Goal: Task Accomplishment & Management: Manage account settings

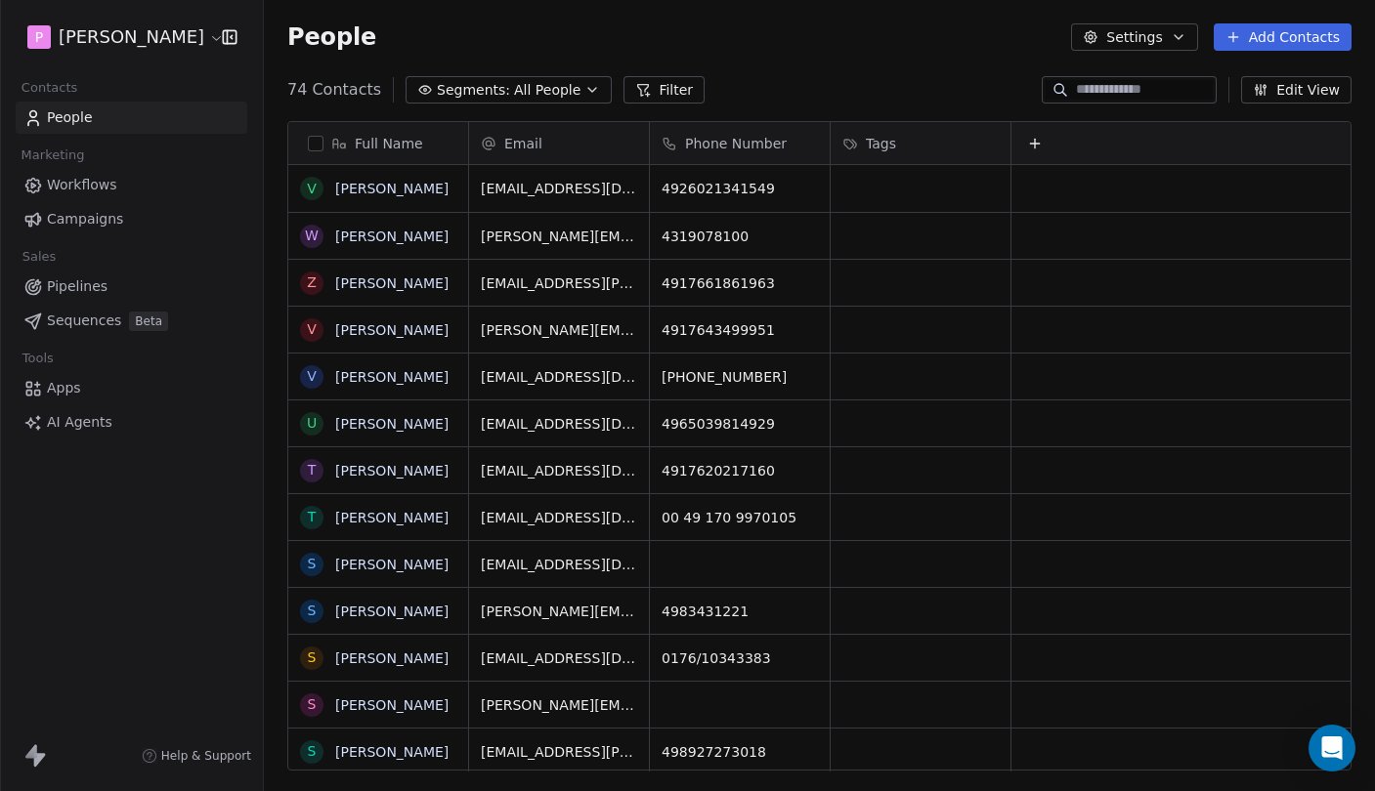
click at [78, 323] on span "Sequences" at bounding box center [84, 321] width 74 height 21
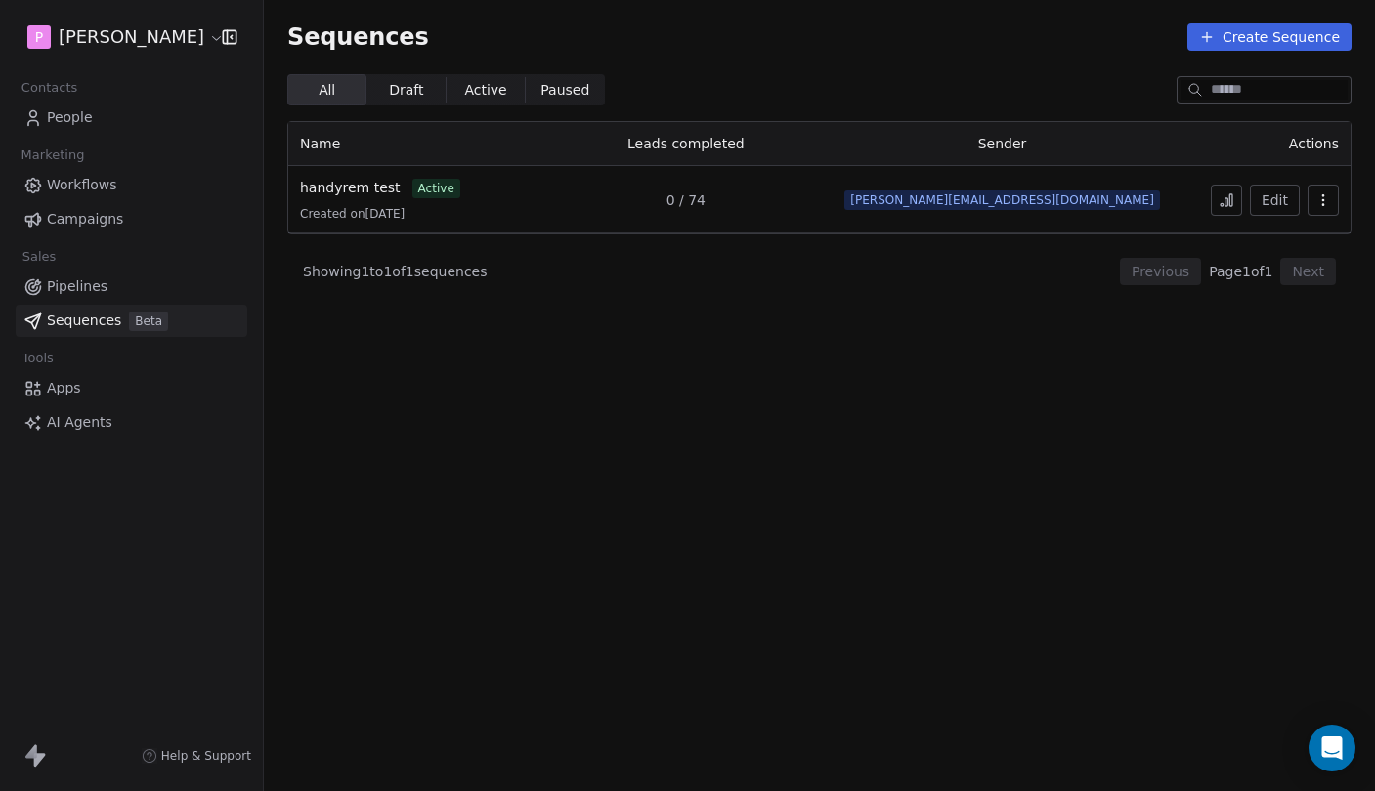
click at [1232, 200] on icon at bounding box center [1226, 200] width 16 height 16
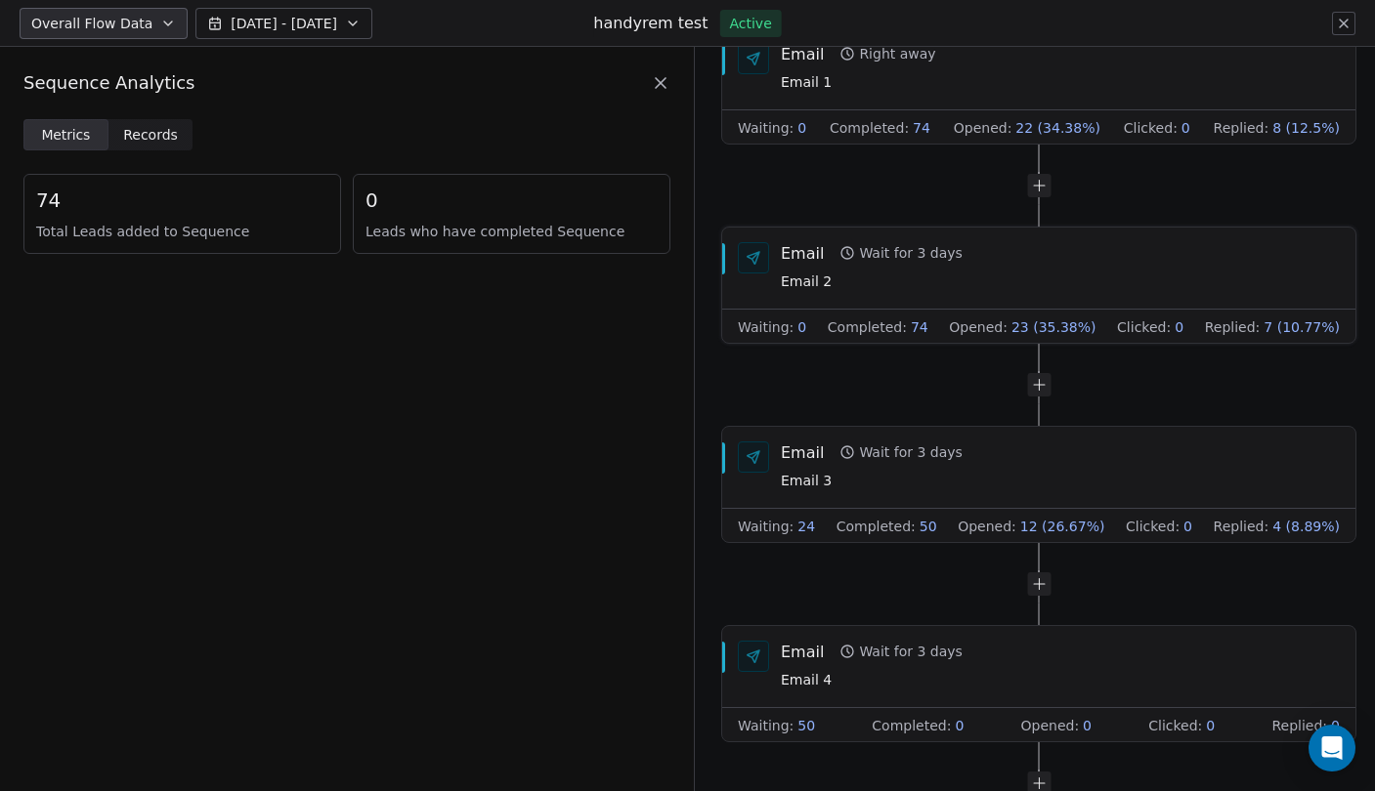
click at [1028, 253] on div "Email Wait for 3 days Email 2" at bounding box center [1060, 267] width 559 height 51
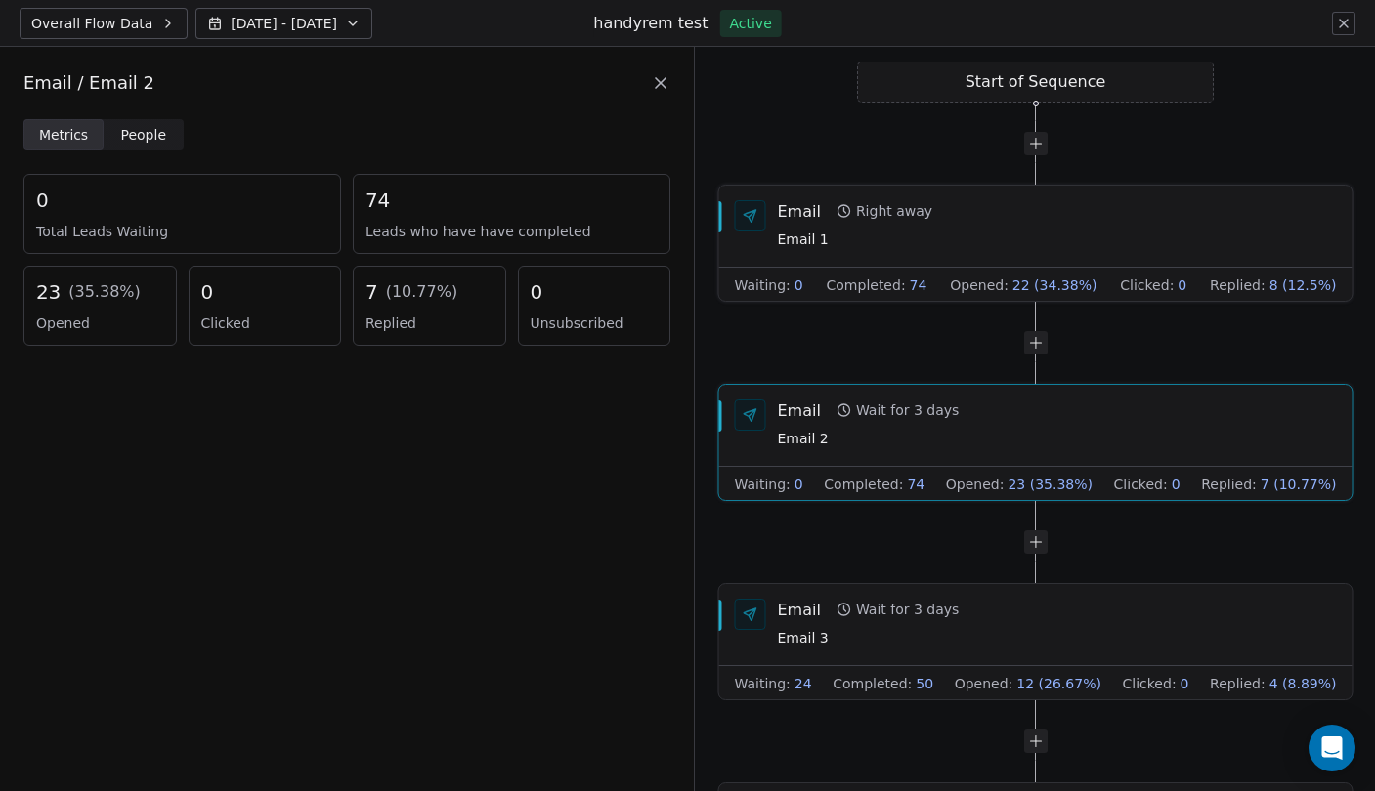
click at [1004, 231] on div "Email Right away Email 1" at bounding box center [1057, 225] width 559 height 51
click at [988, 403] on div "Email Wait for 3 days Email 2" at bounding box center [1057, 425] width 559 height 51
click at [990, 603] on div "Email Wait for 3 days Email 3" at bounding box center [1057, 624] width 559 height 51
click at [1007, 642] on div "Email Wait for 3 days Email 3" at bounding box center [1057, 625] width 559 height 51
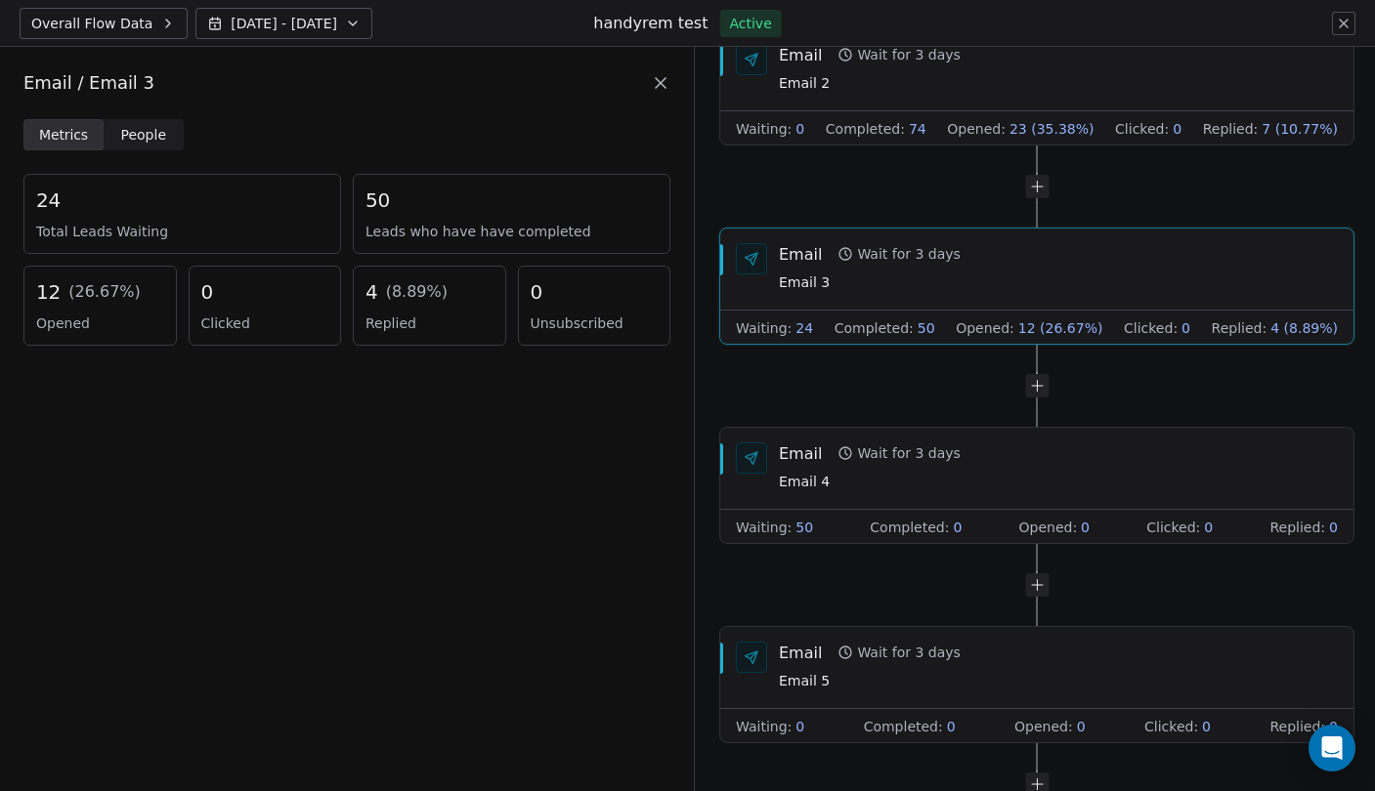
click at [1341, 25] on icon at bounding box center [1344, 24] width 8 height 8
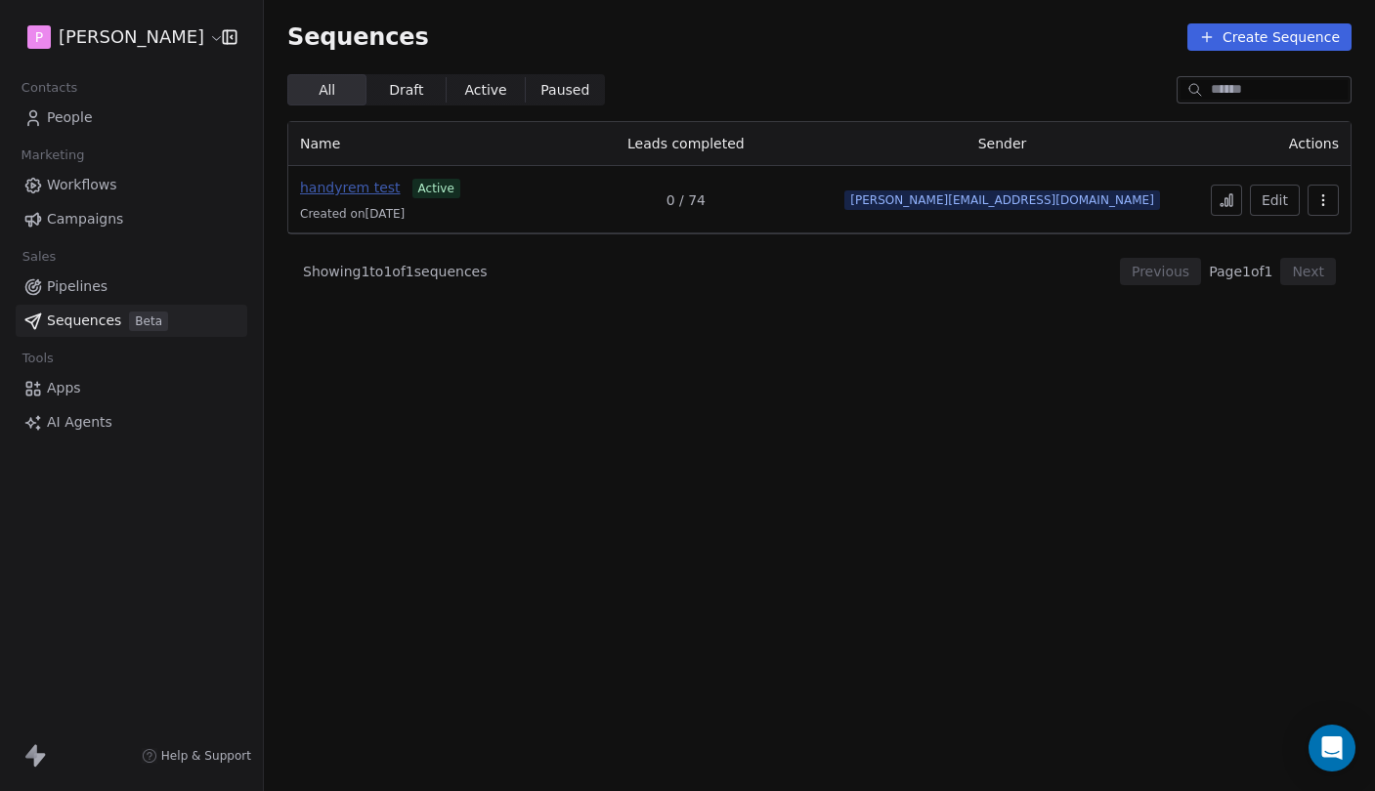
click at [348, 192] on span "handyrem test" at bounding box center [350, 188] width 101 height 16
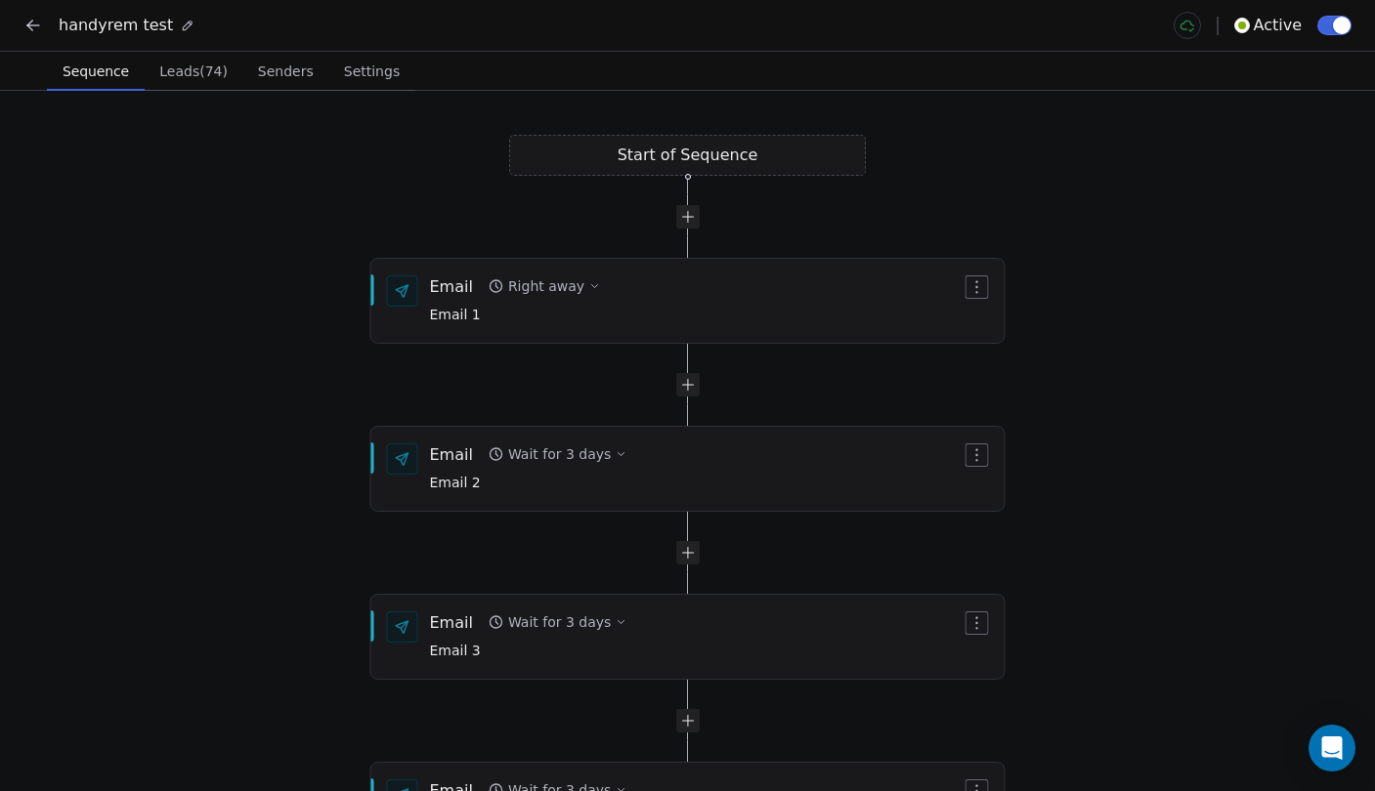
click at [696, 406] on div "Start of Sequence Email Right away Email 1 End of Sequence Email Wait for 3 day…" at bounding box center [687, 441] width 1375 height 701
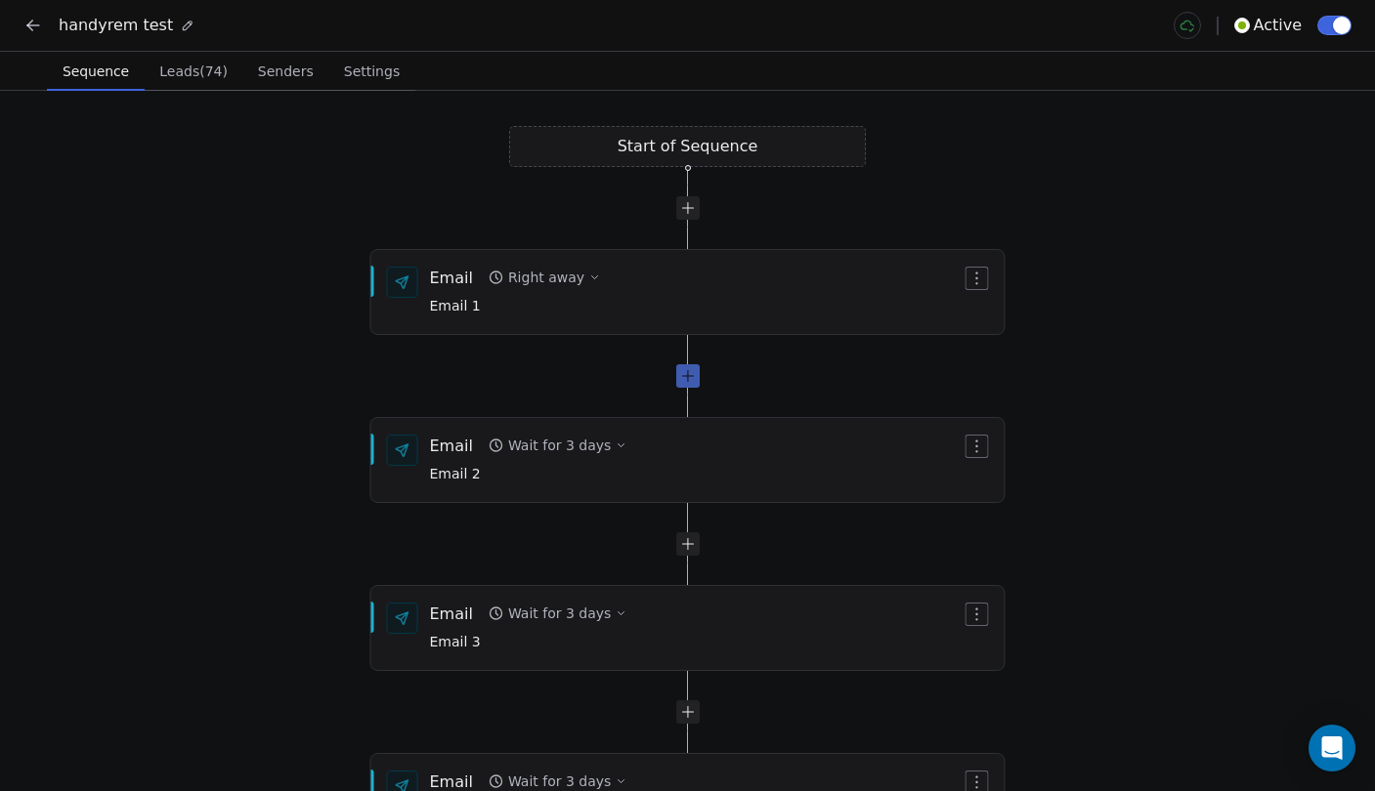
click at [692, 386] on div at bounding box center [687, 375] width 23 height 23
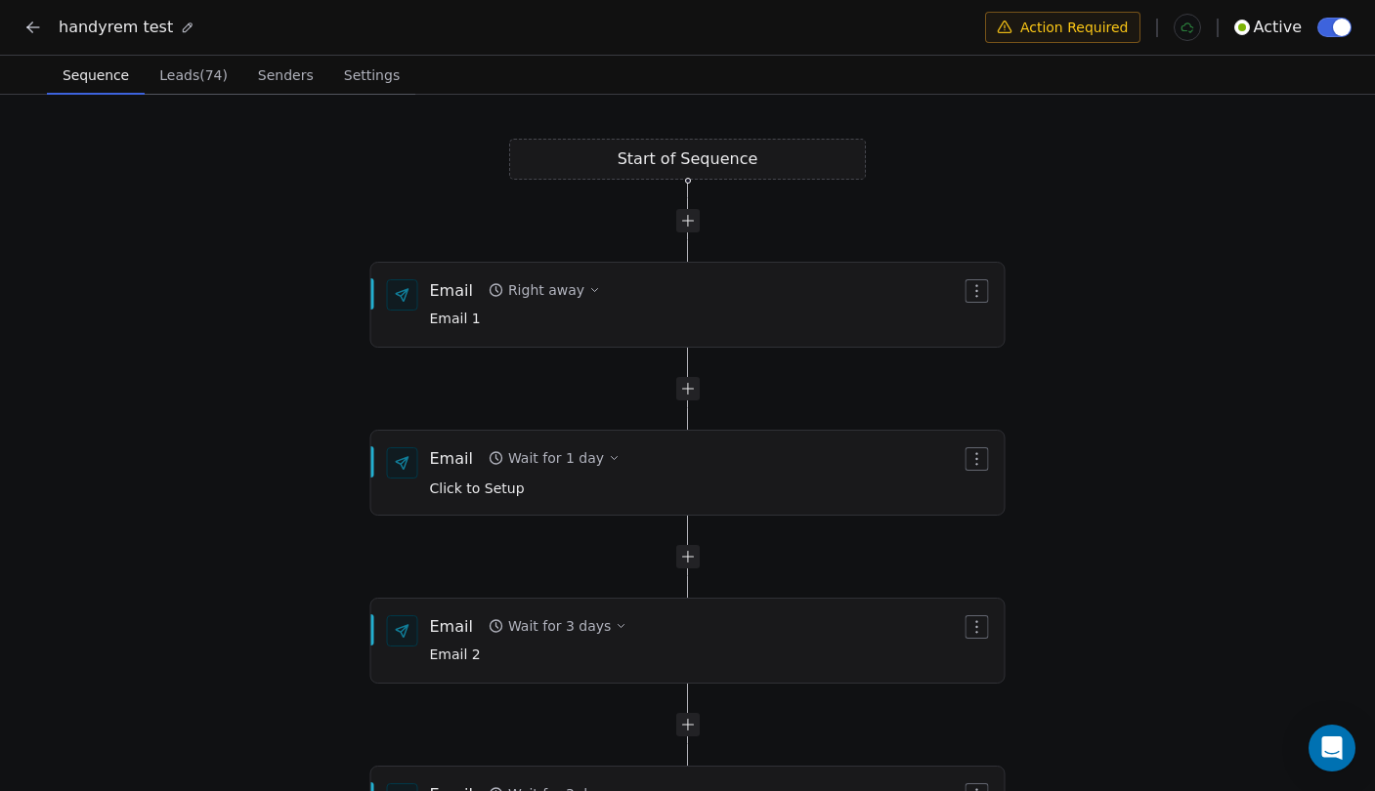
click at [1049, 26] on html "handyrem test Action Required Active Sequence Sequence Leads (74) Leads (74) Se…" at bounding box center [687, 397] width 1375 height 795
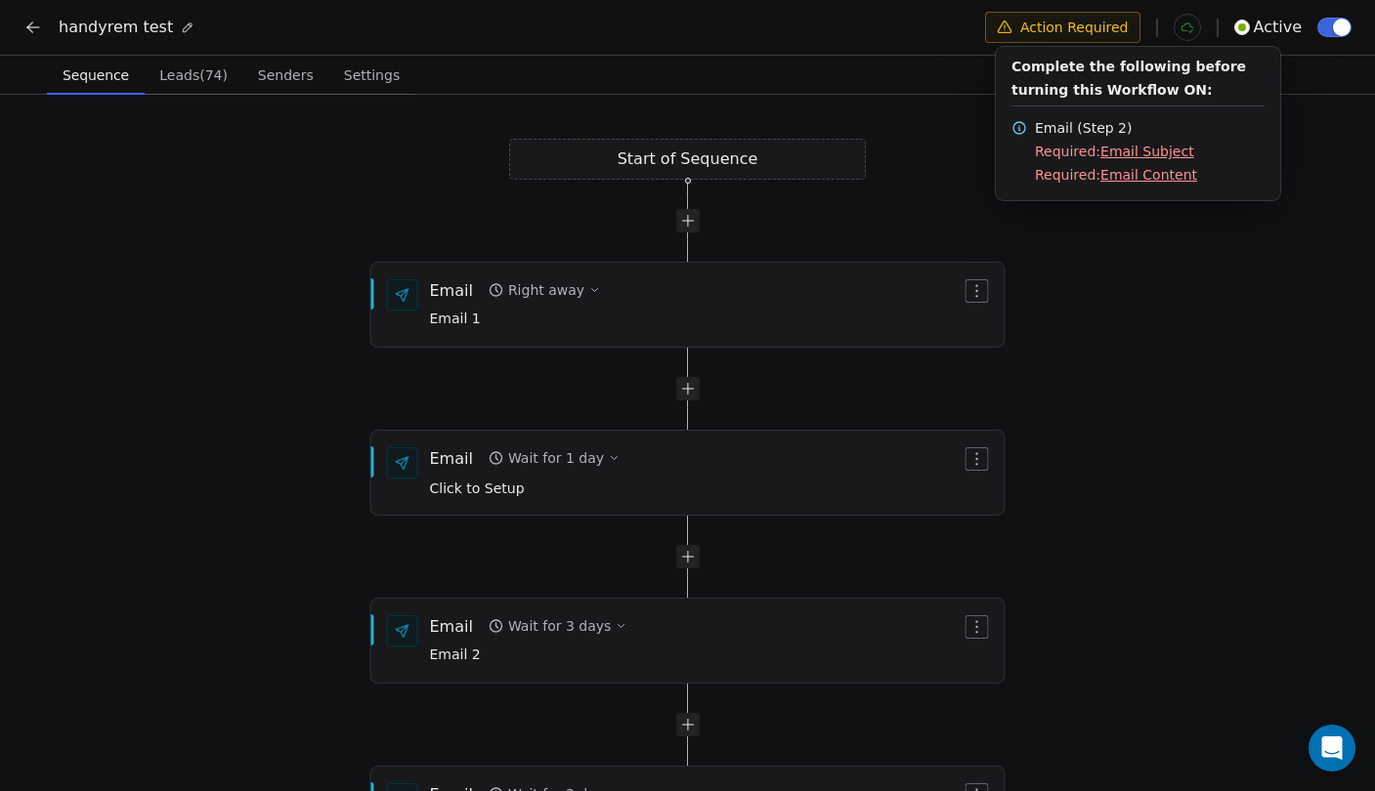
click at [1137, 300] on html "handyrem test Action Required Active Sequence Sequence Leads (74) Leads (74) Se…" at bounding box center [687, 397] width 1375 height 795
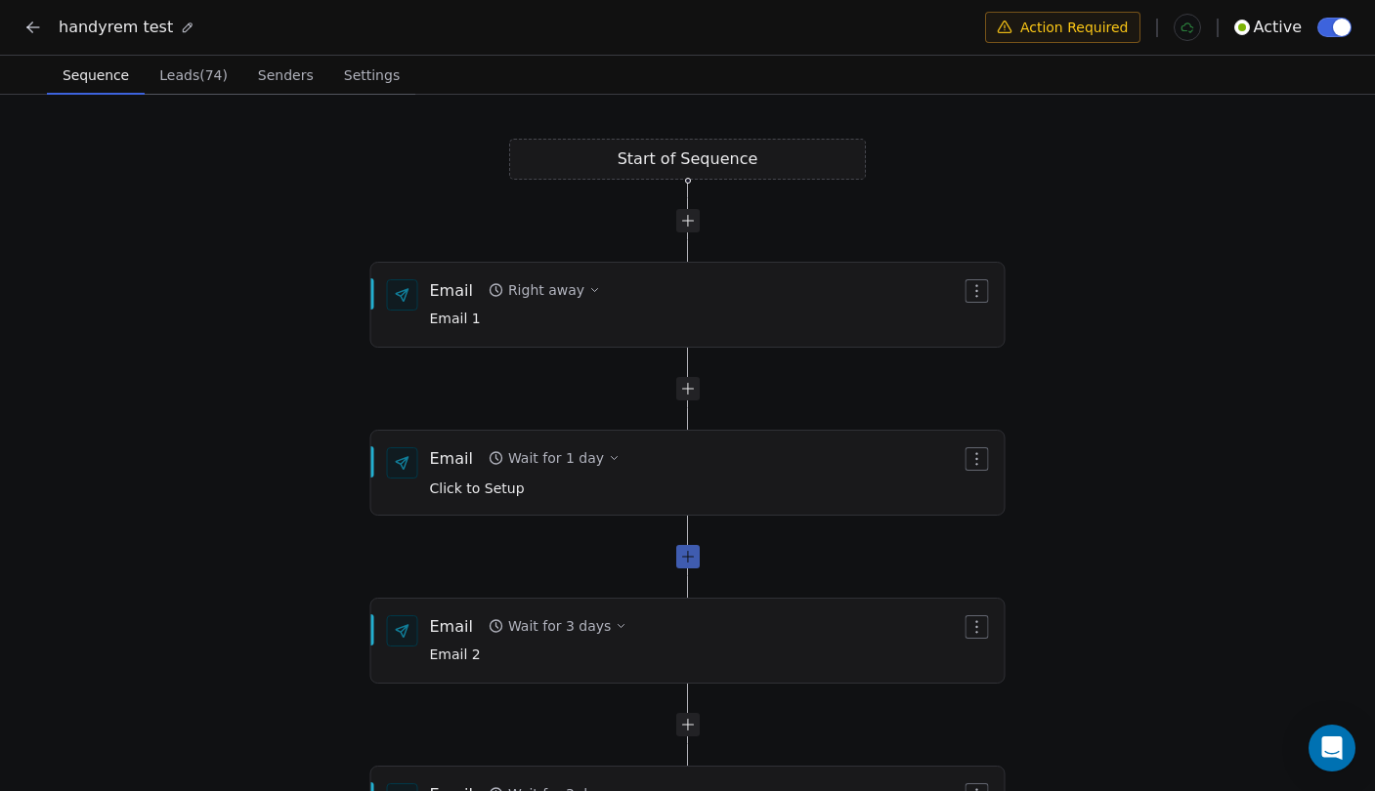
click at [684, 563] on div at bounding box center [687, 556] width 23 height 23
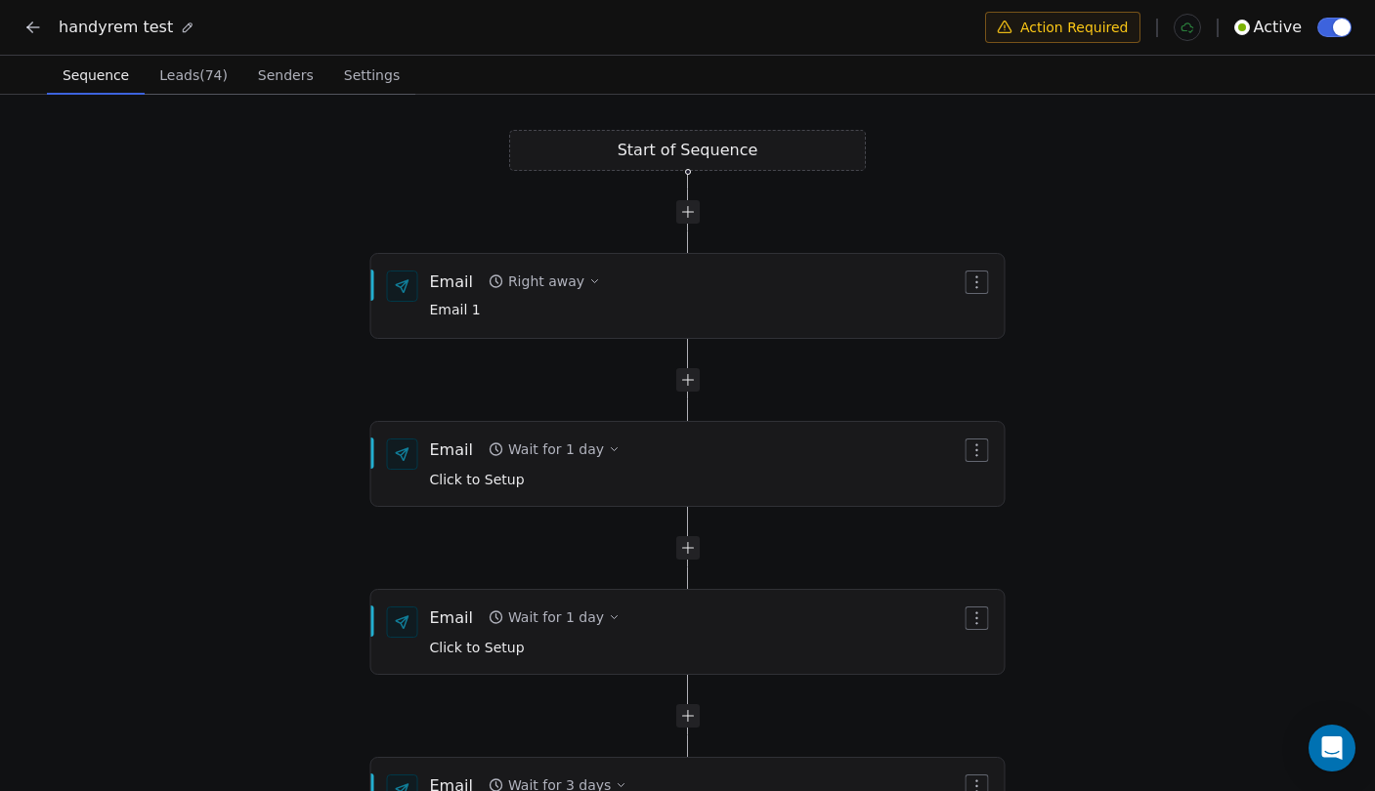
click at [27, 25] on icon at bounding box center [33, 28] width 20 height 20
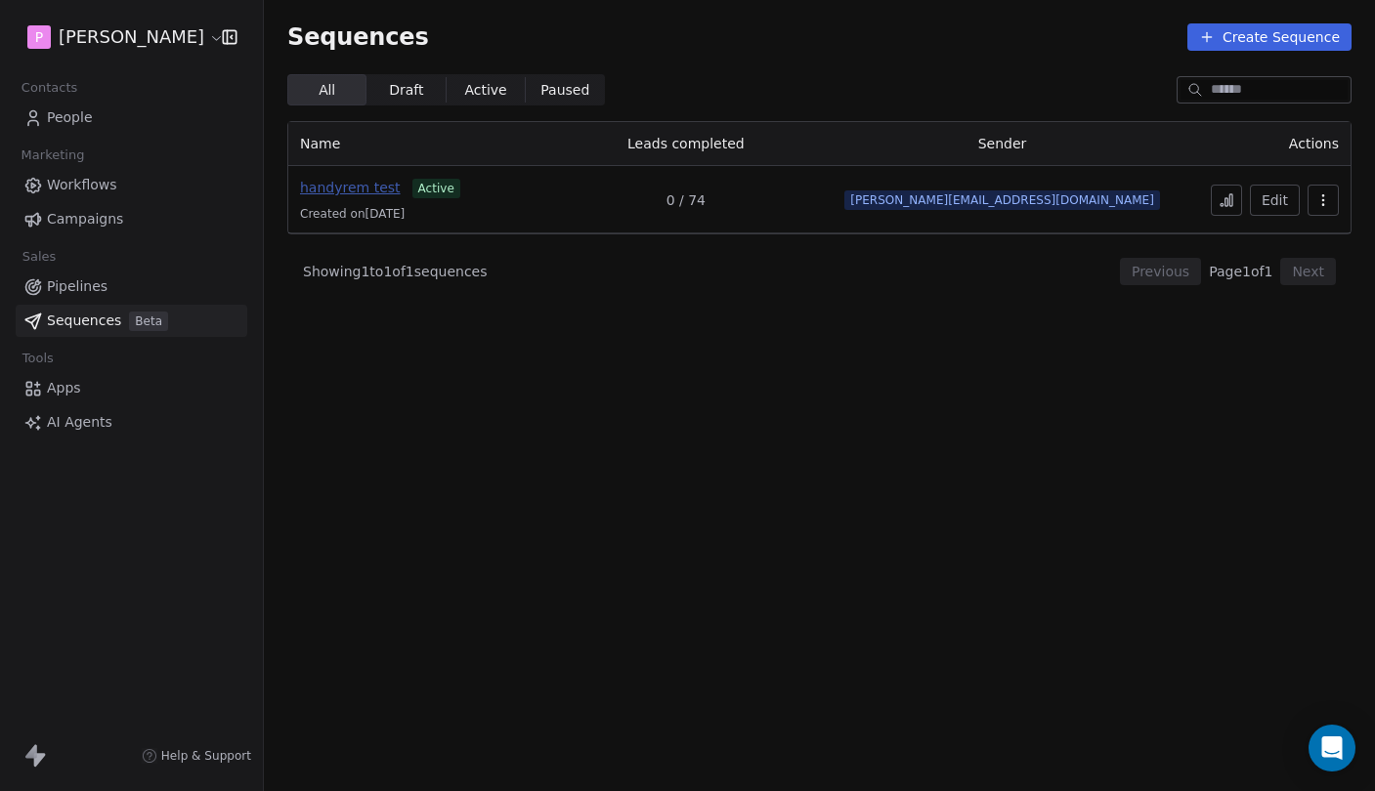
click at [348, 187] on span "handyrem test" at bounding box center [350, 188] width 101 height 16
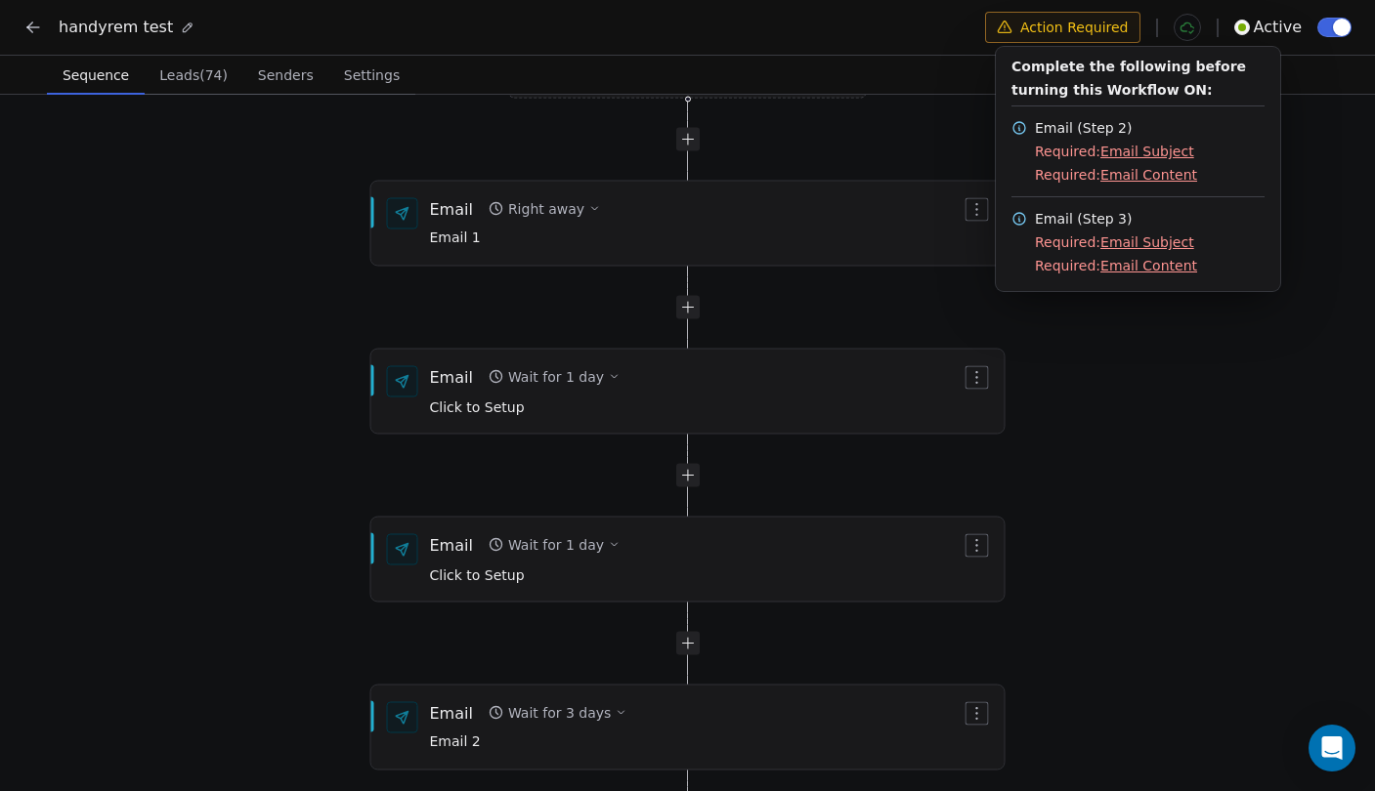
click at [1061, 21] on html "handyrem test Action Required Active Sequence Sequence Leads (74) Leads (74) Se…" at bounding box center [687, 397] width 1375 height 795
click at [1139, 377] on html "handyrem test Action Required Active Sequence Sequence Leads (74) Leads (74) Se…" at bounding box center [687, 397] width 1375 height 795
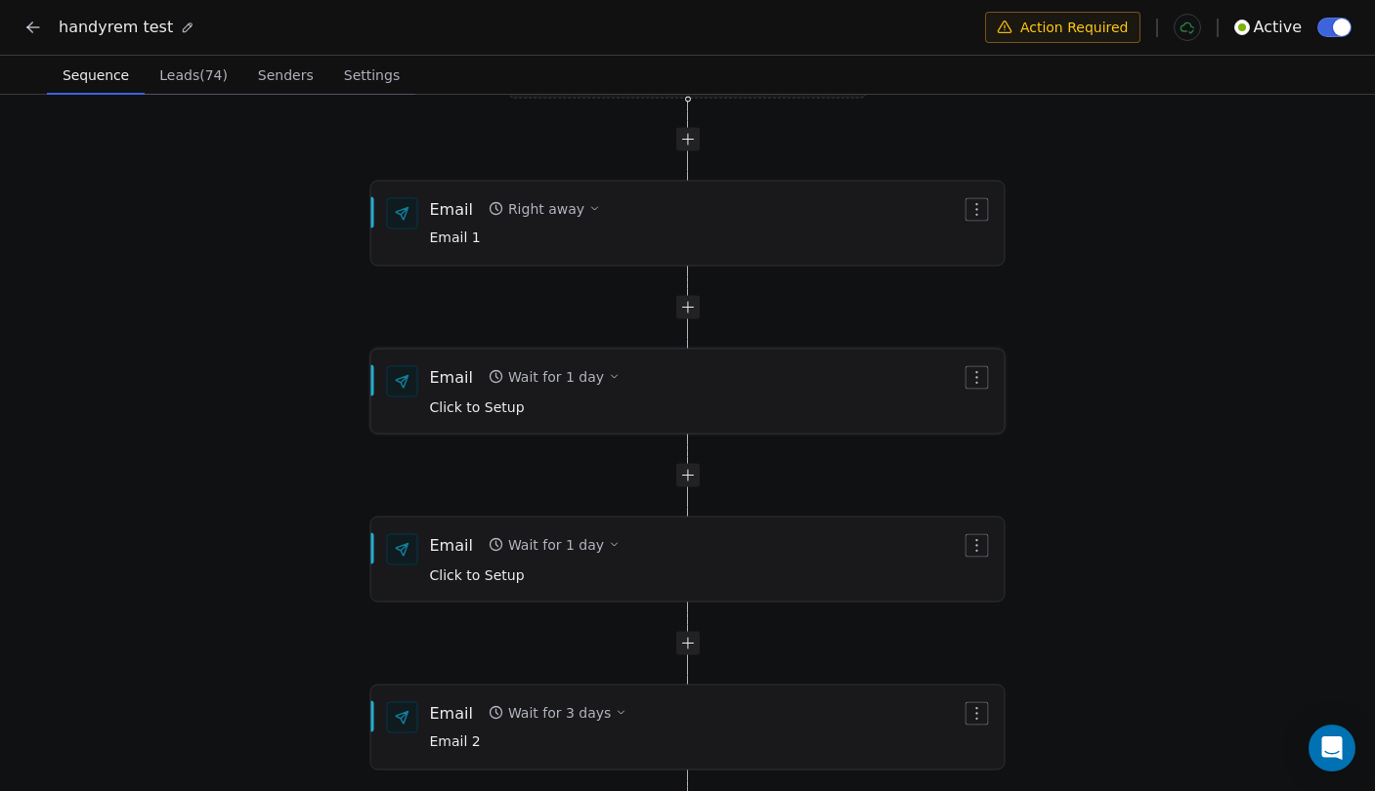
click at [656, 377] on div "Email Wait for 1 day Click to Setup" at bounding box center [696, 391] width 532 height 51
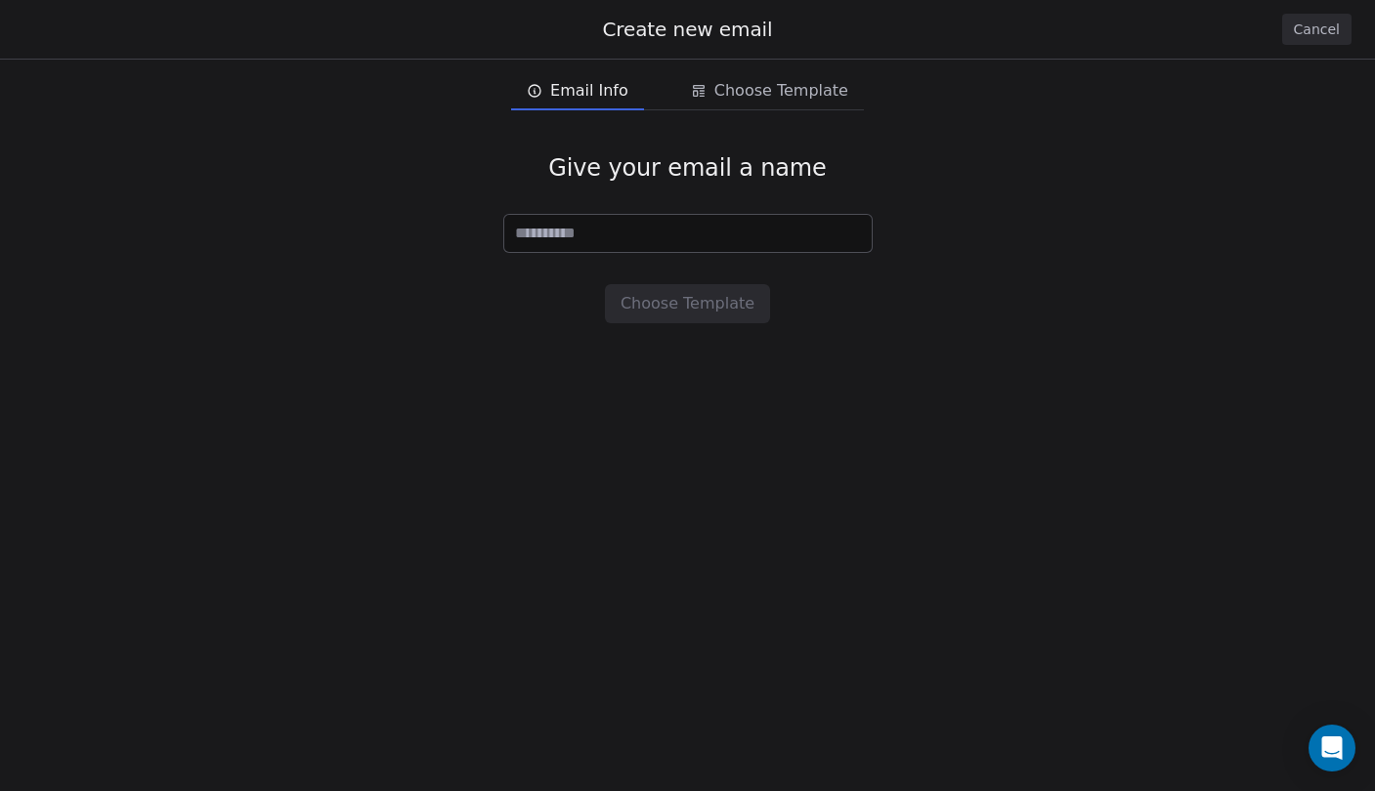
click at [918, 199] on div "Give your email a name Choose Template" at bounding box center [687, 238] width 1375 height 233
click at [556, 96] on span "Email Info" at bounding box center [577, 90] width 117 height 31
click at [1352, 42] on div "Create new email Cancel" at bounding box center [687, 29] width 1375 height 59
click at [1326, 29] on button "Cancel" at bounding box center [1316, 29] width 69 height 31
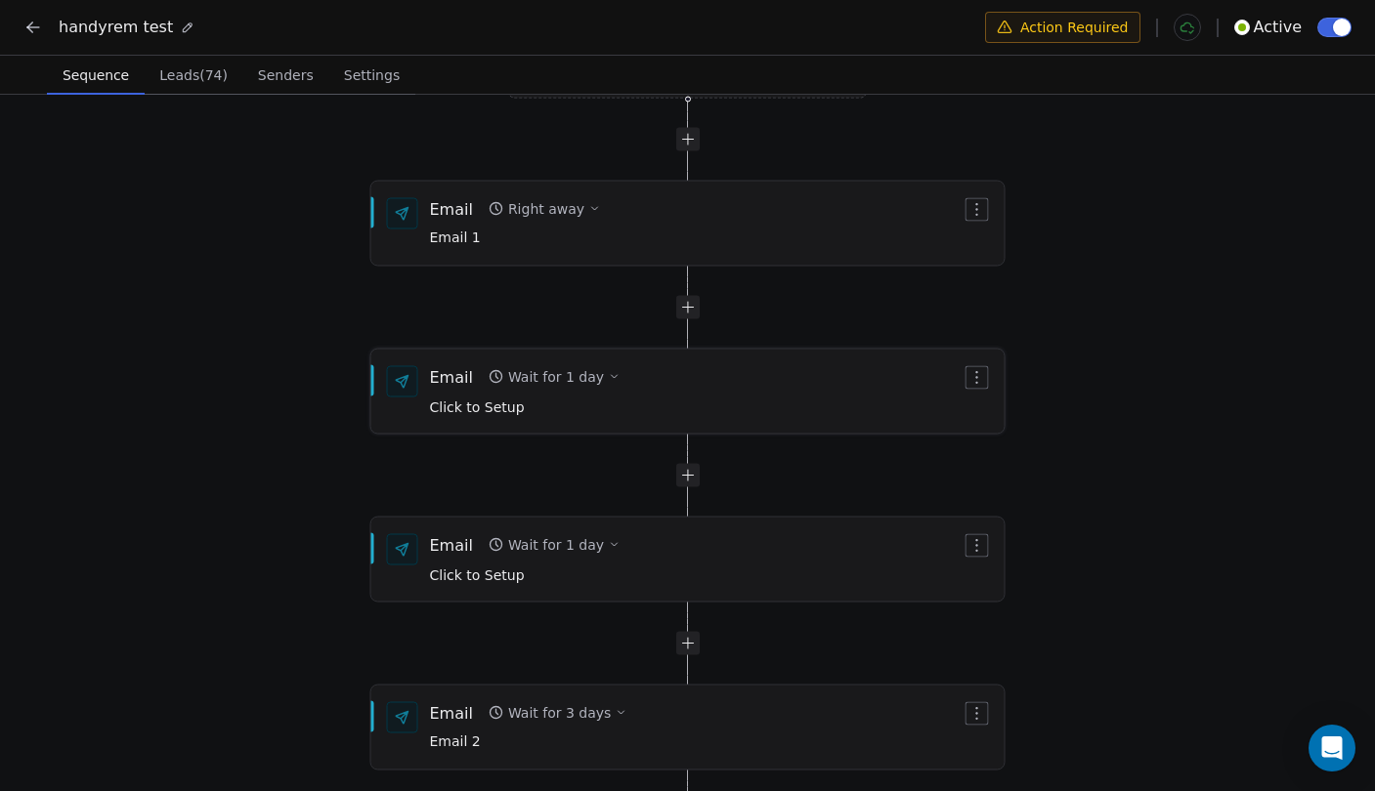
click at [979, 378] on button "button" at bounding box center [976, 377] width 23 height 23
click at [1016, 442] on div "Delete" at bounding box center [1014, 444] width 91 height 31
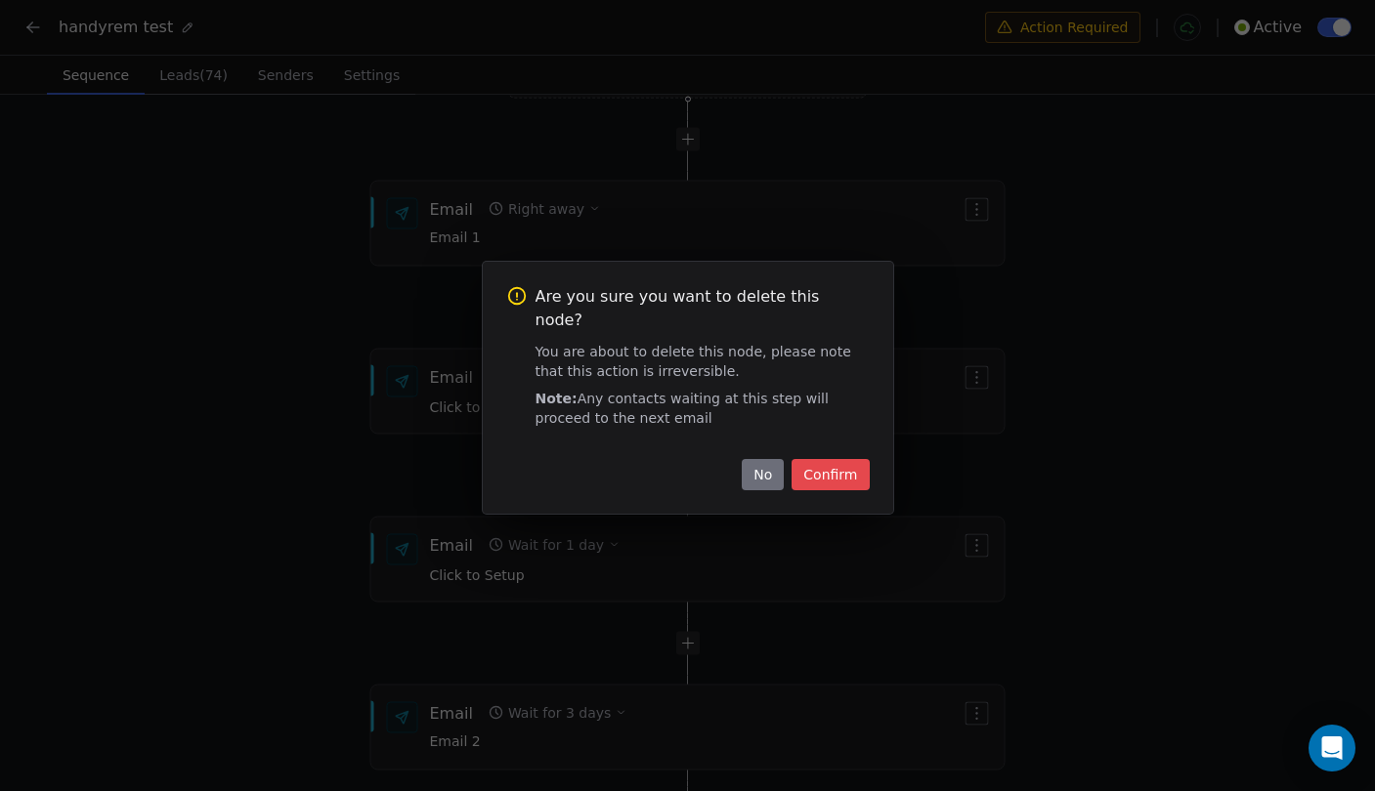
click at [838, 463] on button "Confirm" at bounding box center [829, 474] width 77 height 31
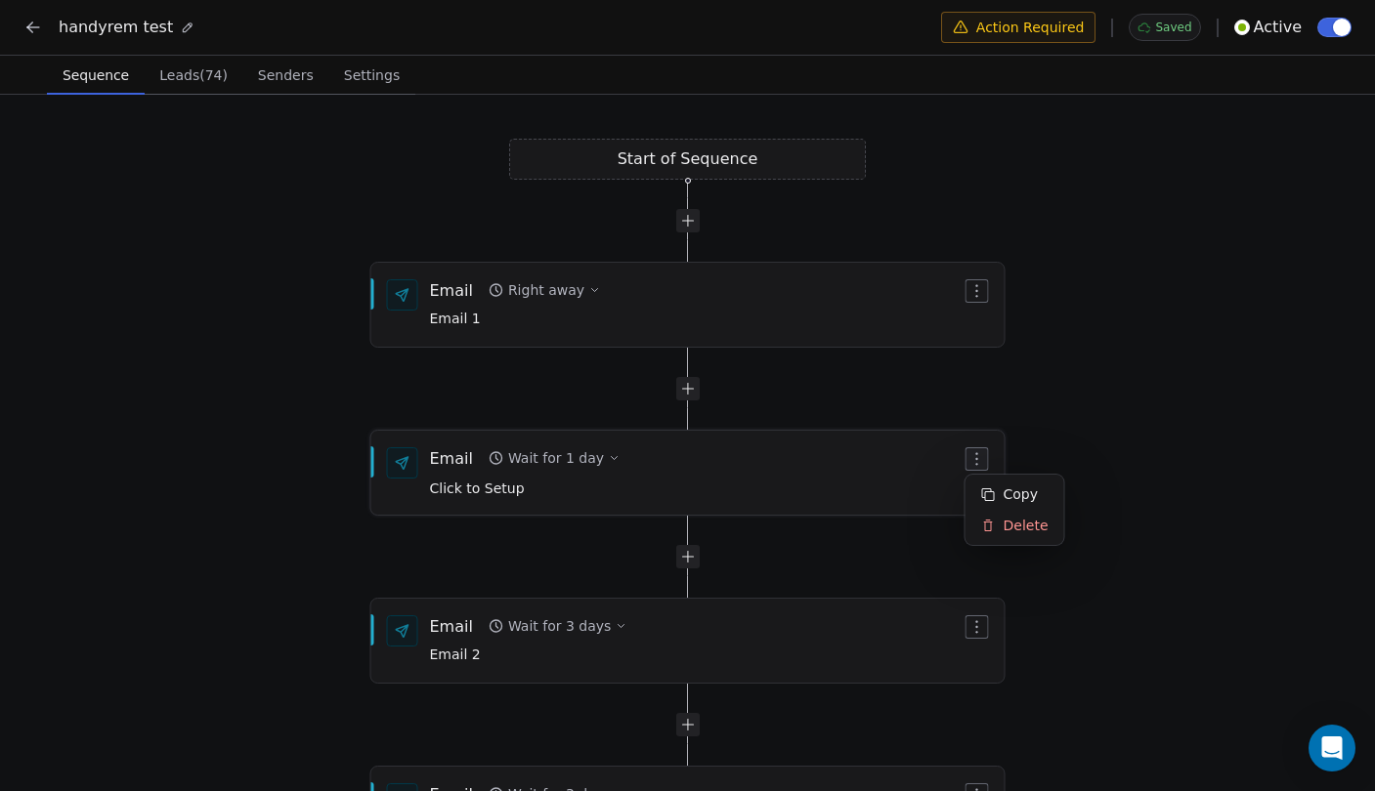
click at [979, 462] on button "button" at bounding box center [976, 458] width 23 height 23
click at [1010, 523] on div "Delete" at bounding box center [1014, 525] width 91 height 31
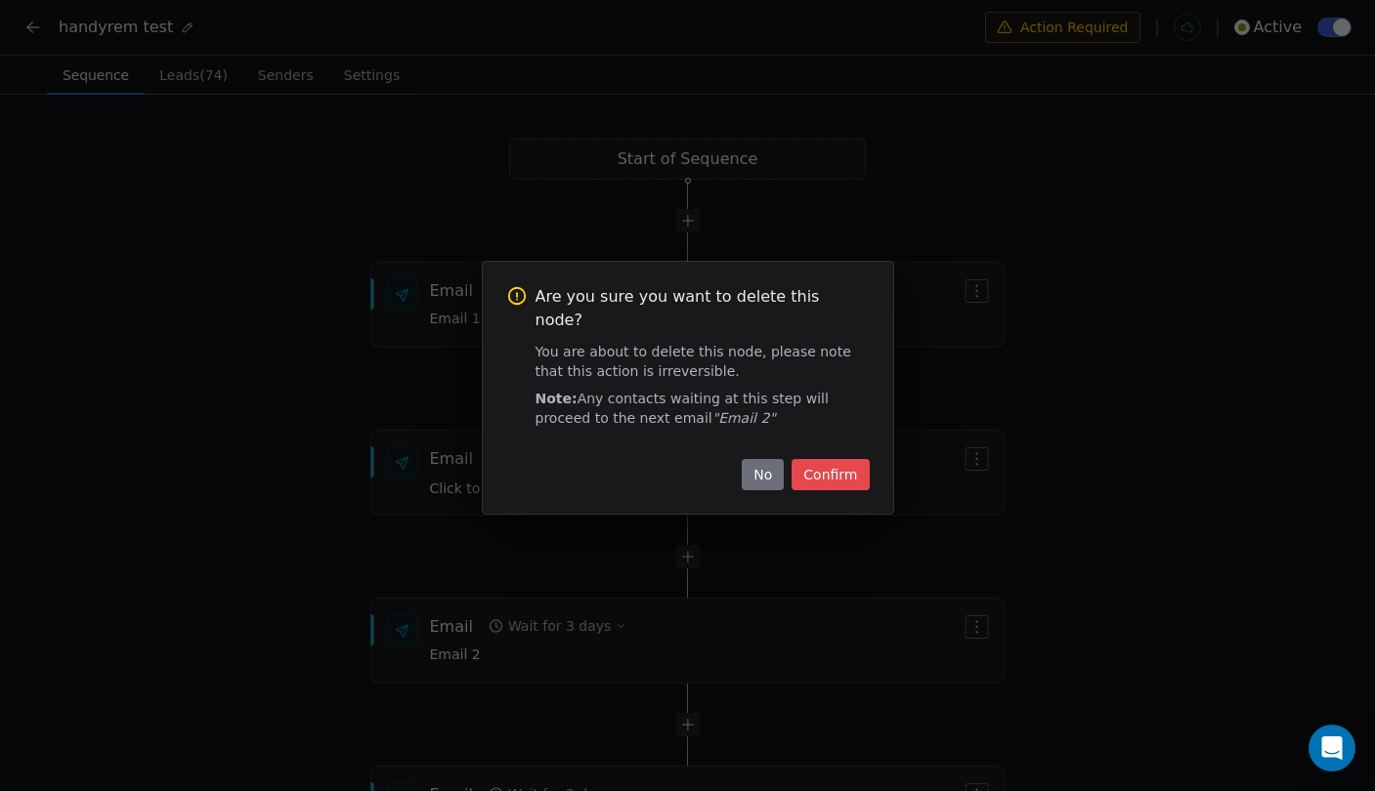
click at [845, 464] on button "Confirm" at bounding box center [829, 474] width 77 height 31
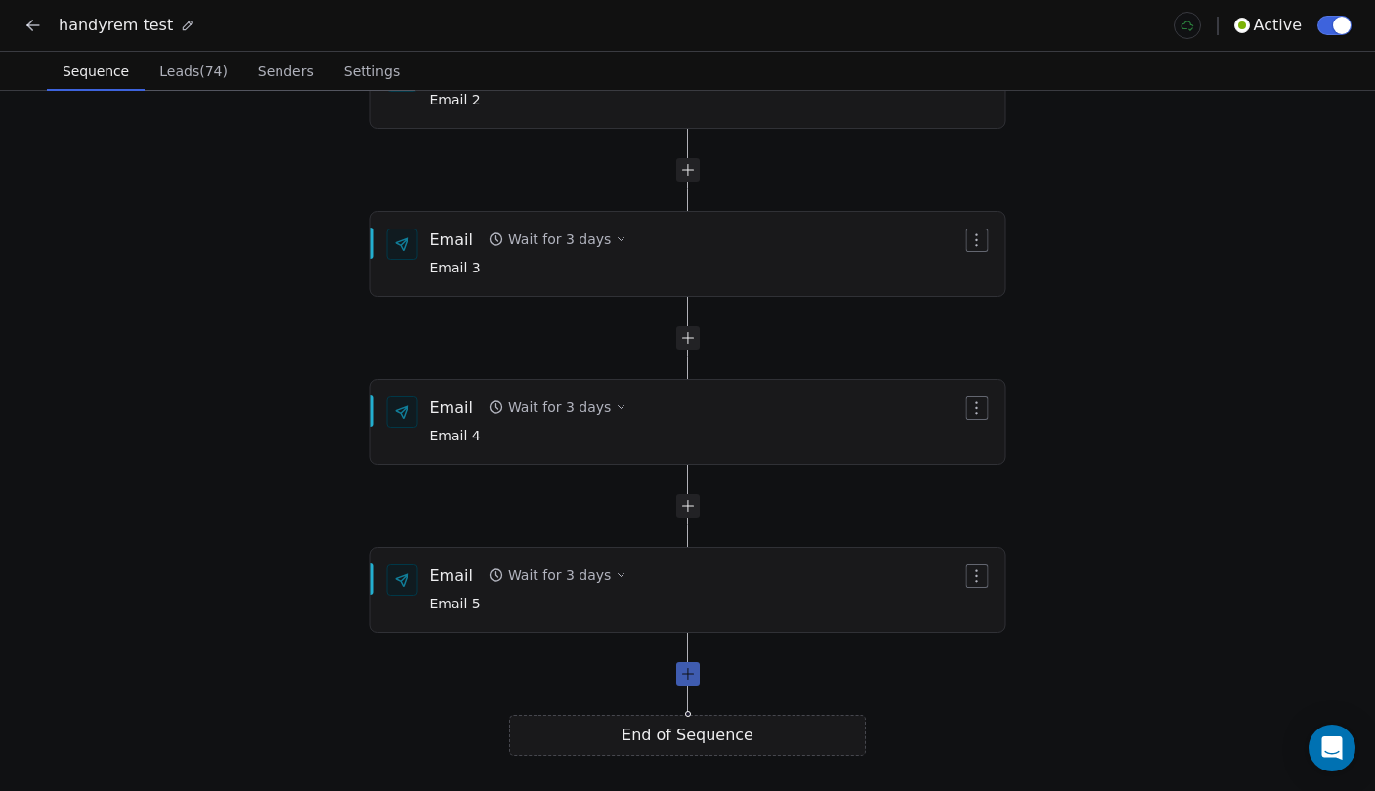
click at [682, 677] on div at bounding box center [687, 673] width 23 height 23
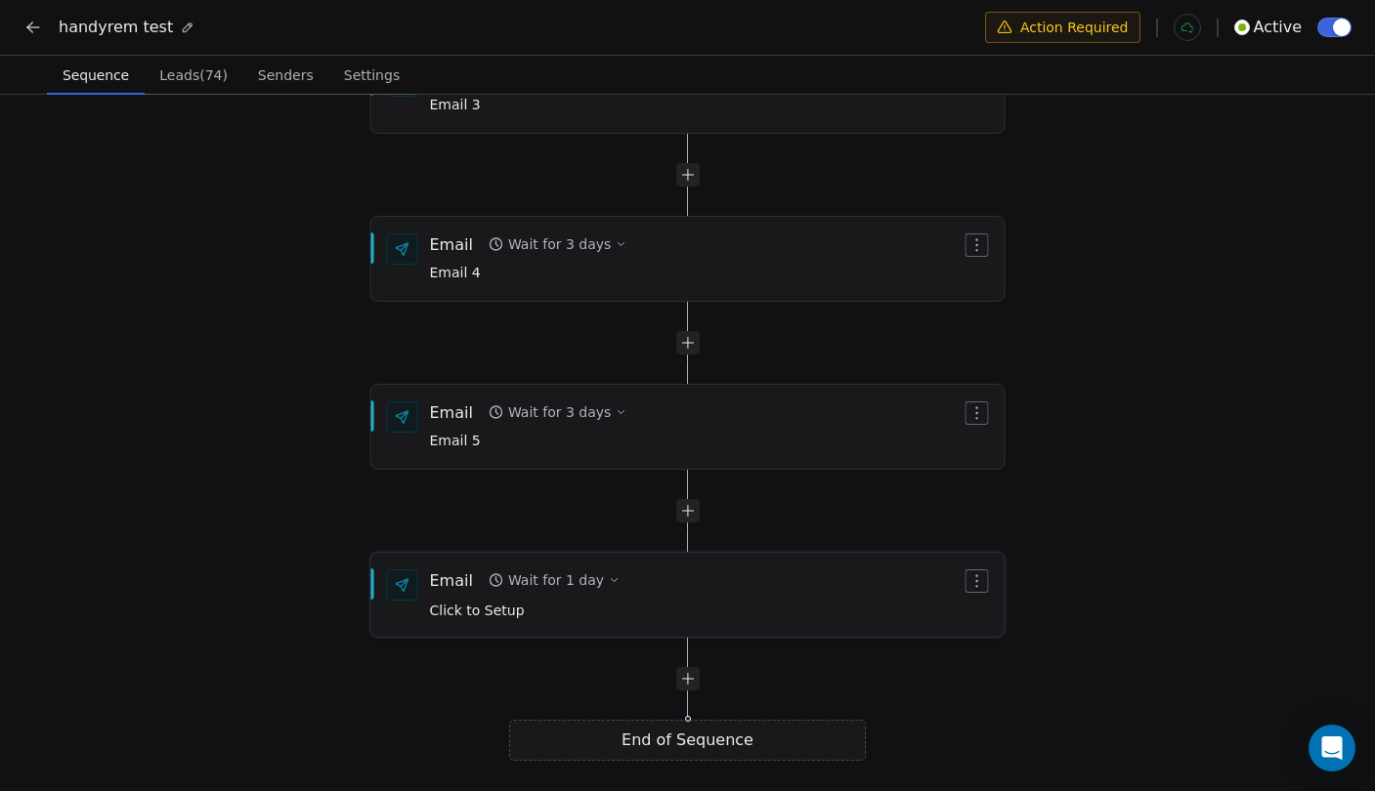
click at [681, 580] on div "Email Wait for 1 day Click to Setup" at bounding box center [696, 595] width 532 height 51
click at [643, 580] on div "Email Wait for 1 day Click to Setup" at bounding box center [696, 595] width 532 height 51
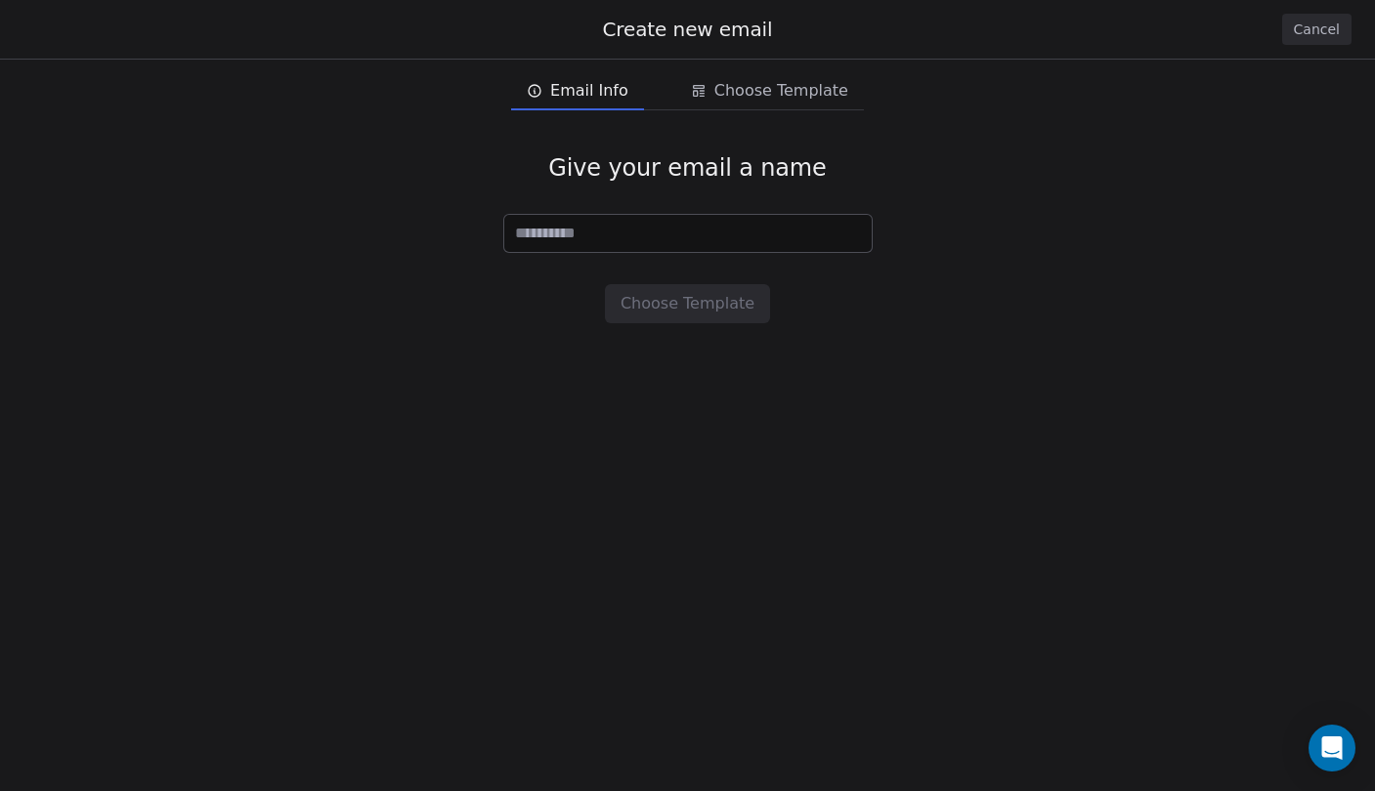
click at [1073, 107] on div "Email Info Email Info Choose Template Choose Template" at bounding box center [687, 90] width 1375 height 39
click at [1326, 27] on button "Cancel" at bounding box center [1316, 29] width 69 height 31
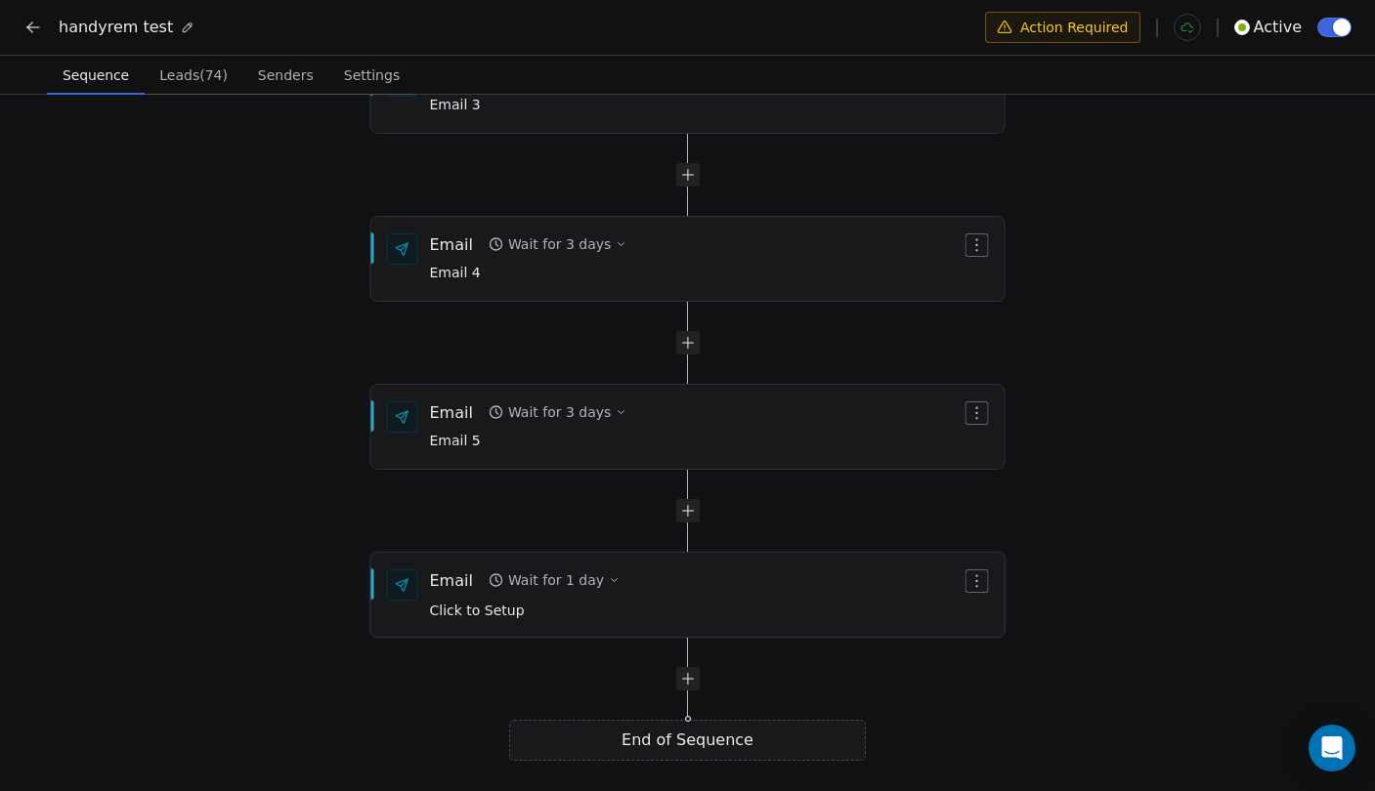
click at [976, 585] on button "button" at bounding box center [976, 581] width 23 height 23
click at [993, 644] on icon at bounding box center [988, 648] width 15 height 15
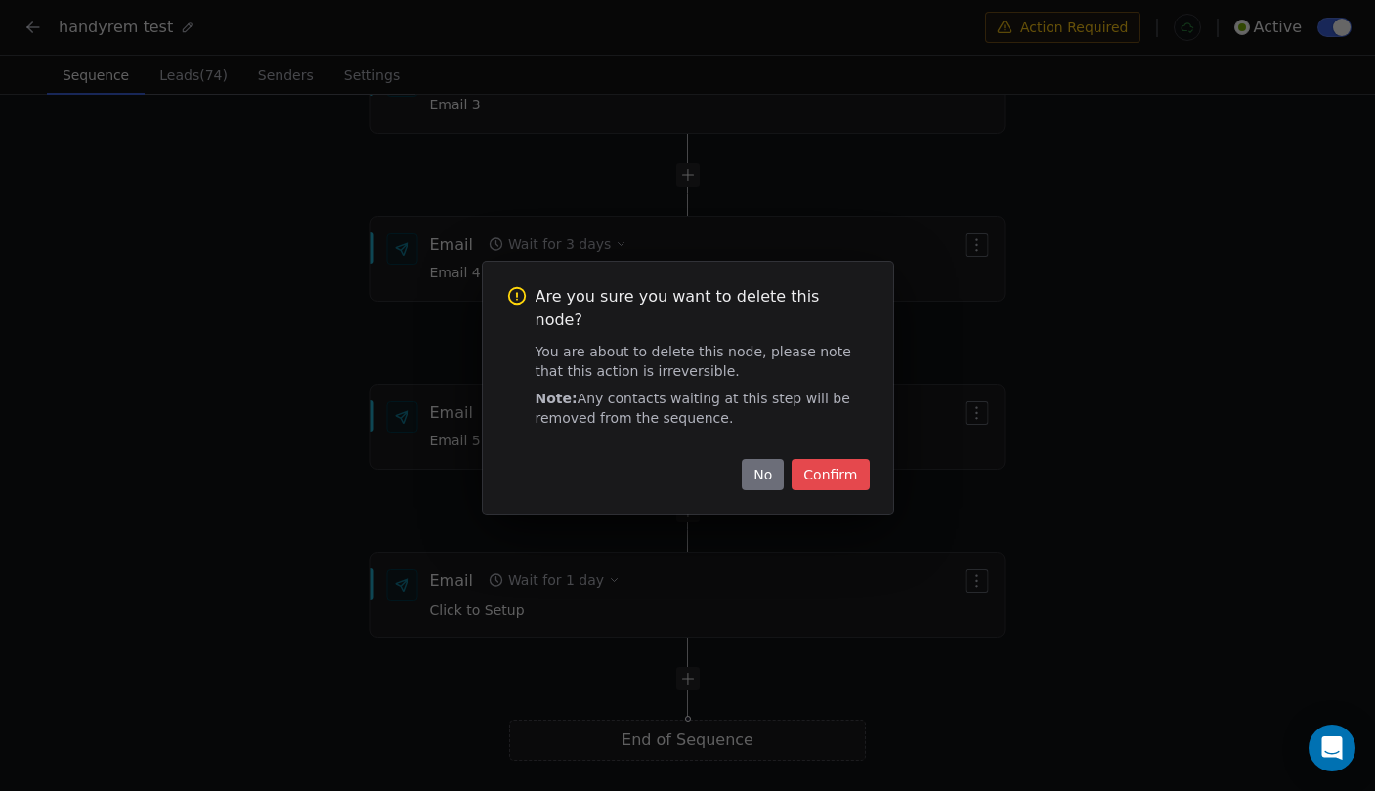
click at [836, 464] on button "Confirm" at bounding box center [829, 474] width 77 height 31
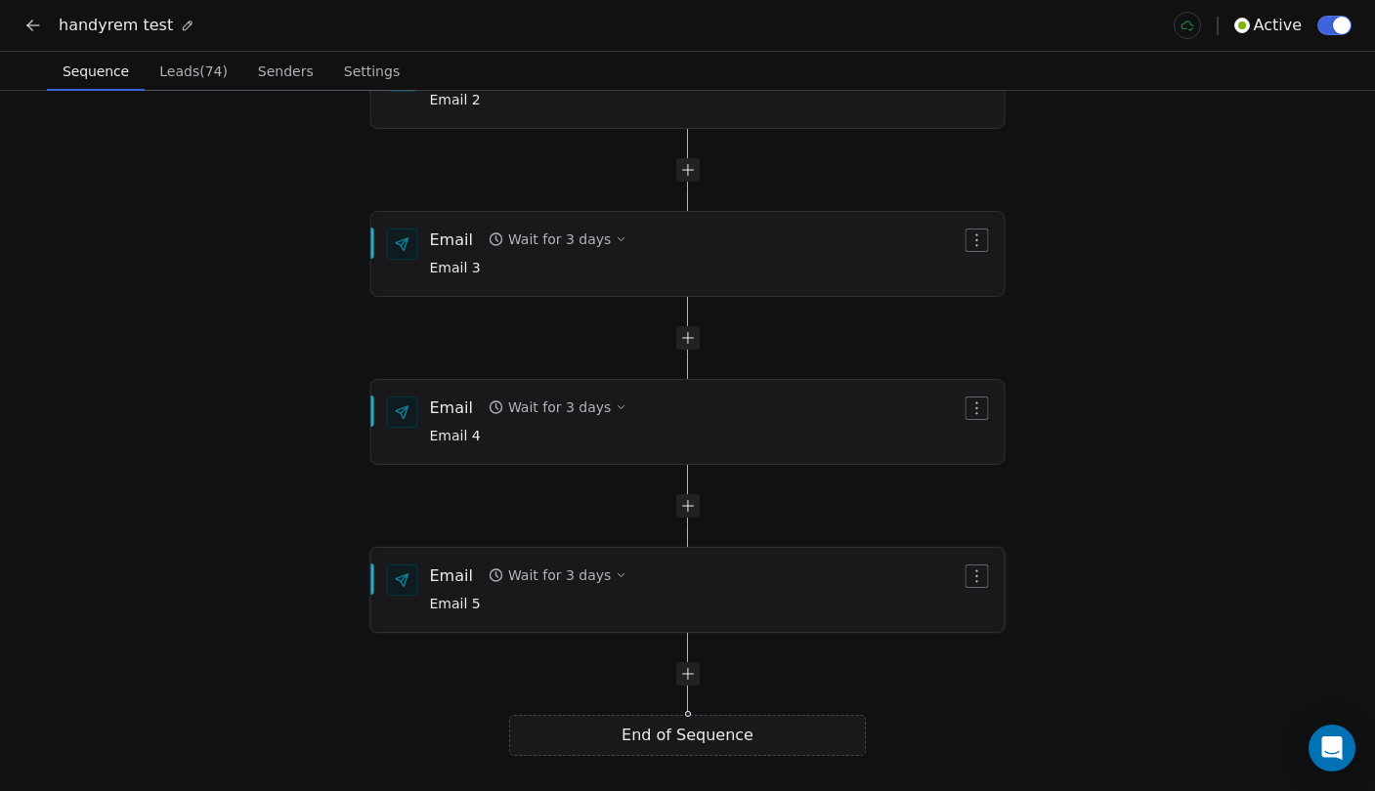
click at [745, 606] on div "Email Wait for 3 days Email 5" at bounding box center [696, 590] width 532 height 51
click at [402, 573] on div at bounding box center [402, 580] width 31 height 31
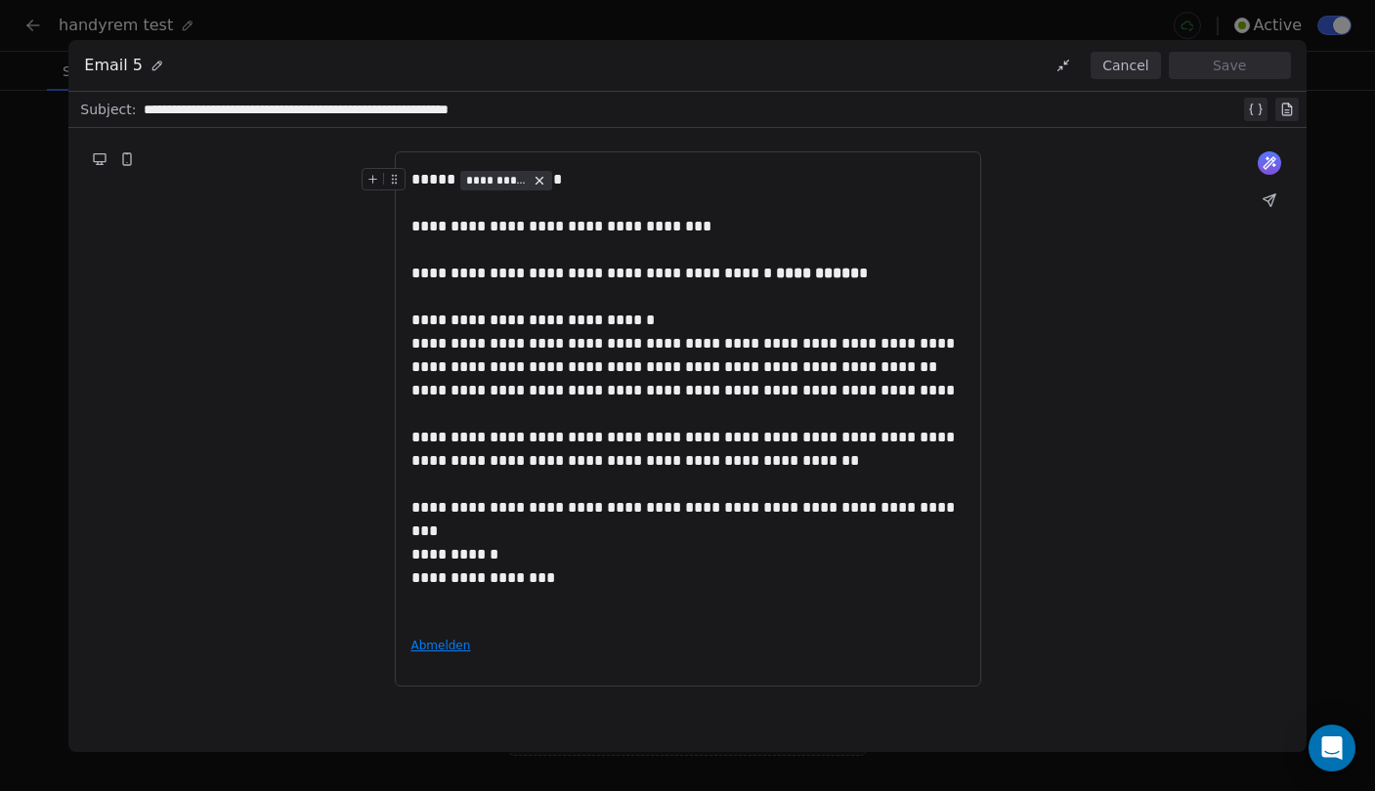
click at [1126, 45] on div "Email 5 Cancel Save" at bounding box center [686, 66] width 1237 height 52
click at [1126, 60] on button "Cancel" at bounding box center [1124, 65] width 69 height 27
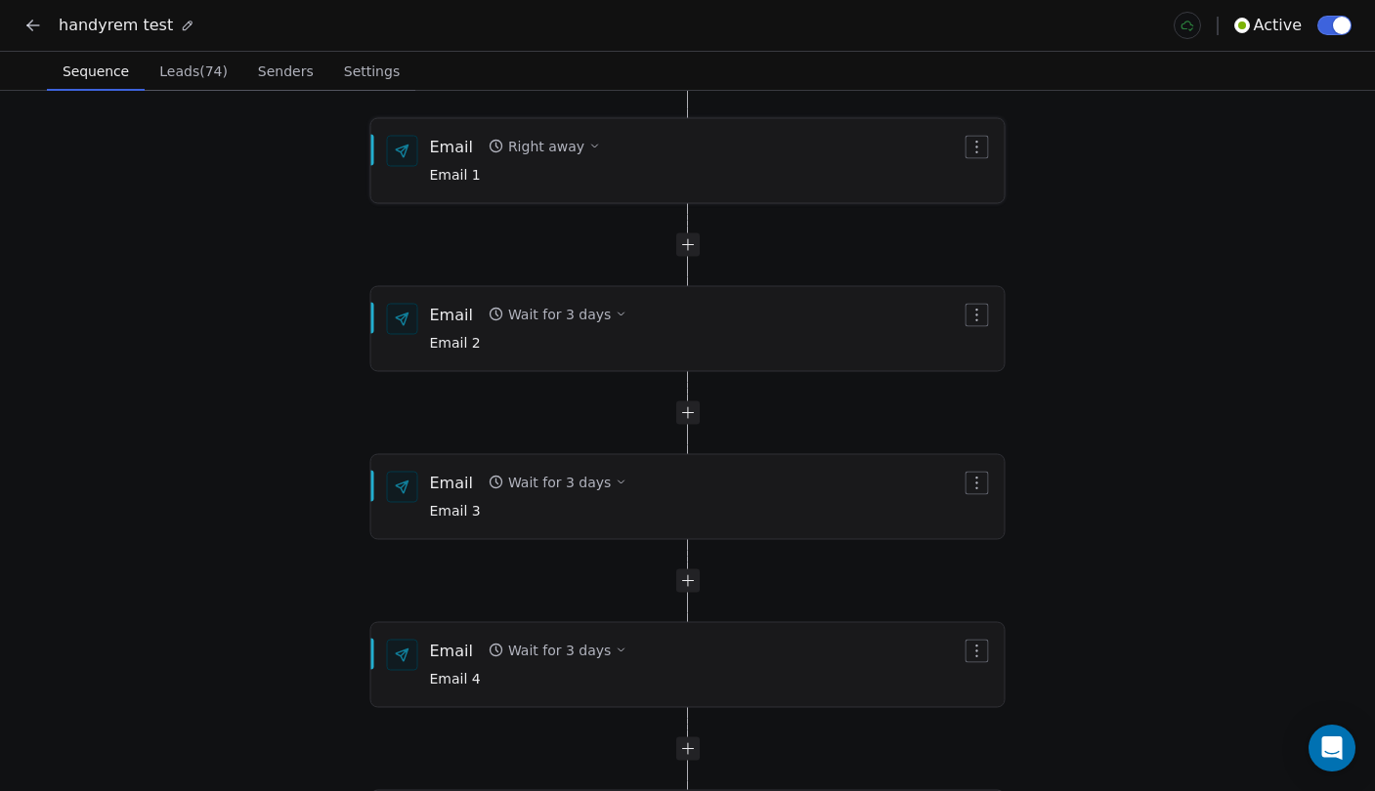
click at [568, 202] on div "Email Right away Email 1" at bounding box center [687, 161] width 635 height 86
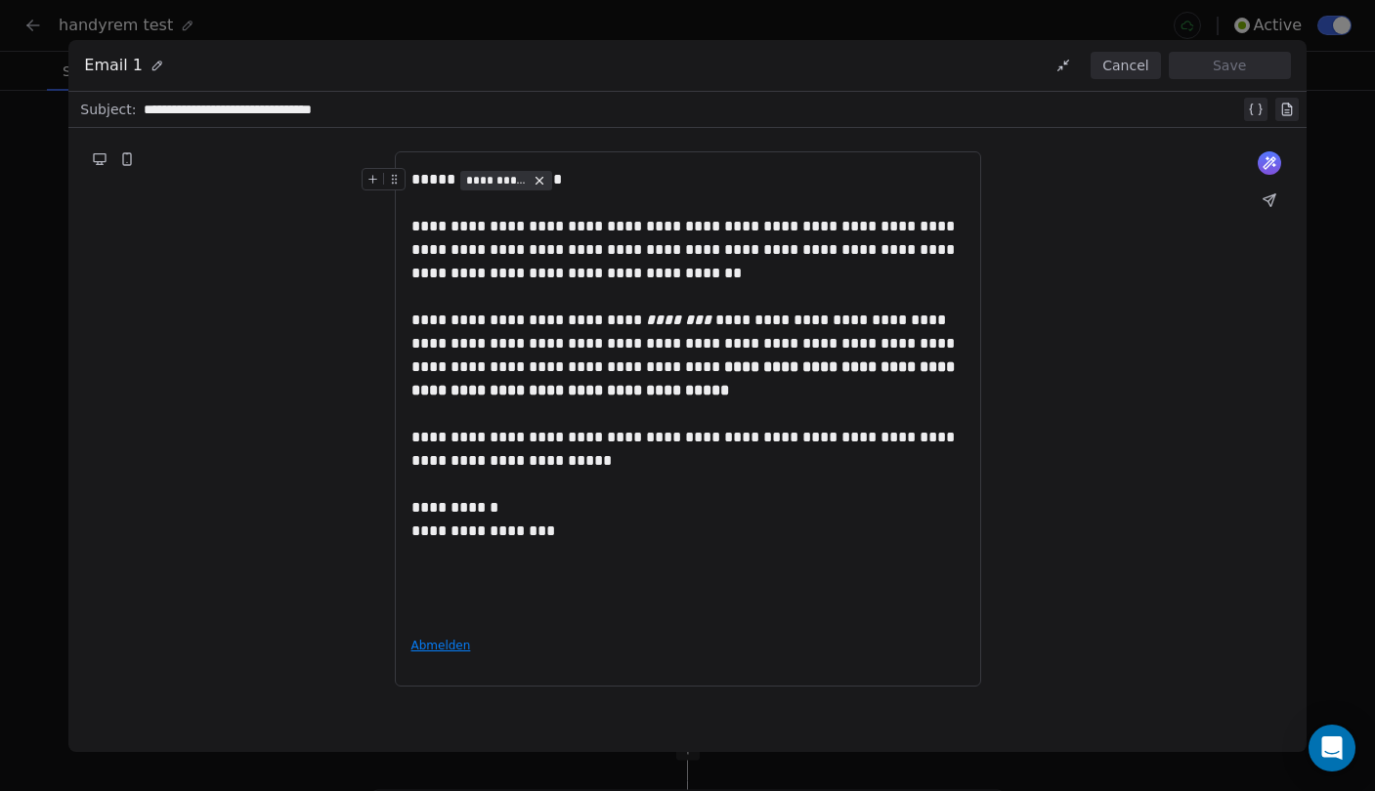
click at [1127, 64] on button "Cancel" at bounding box center [1124, 65] width 69 height 27
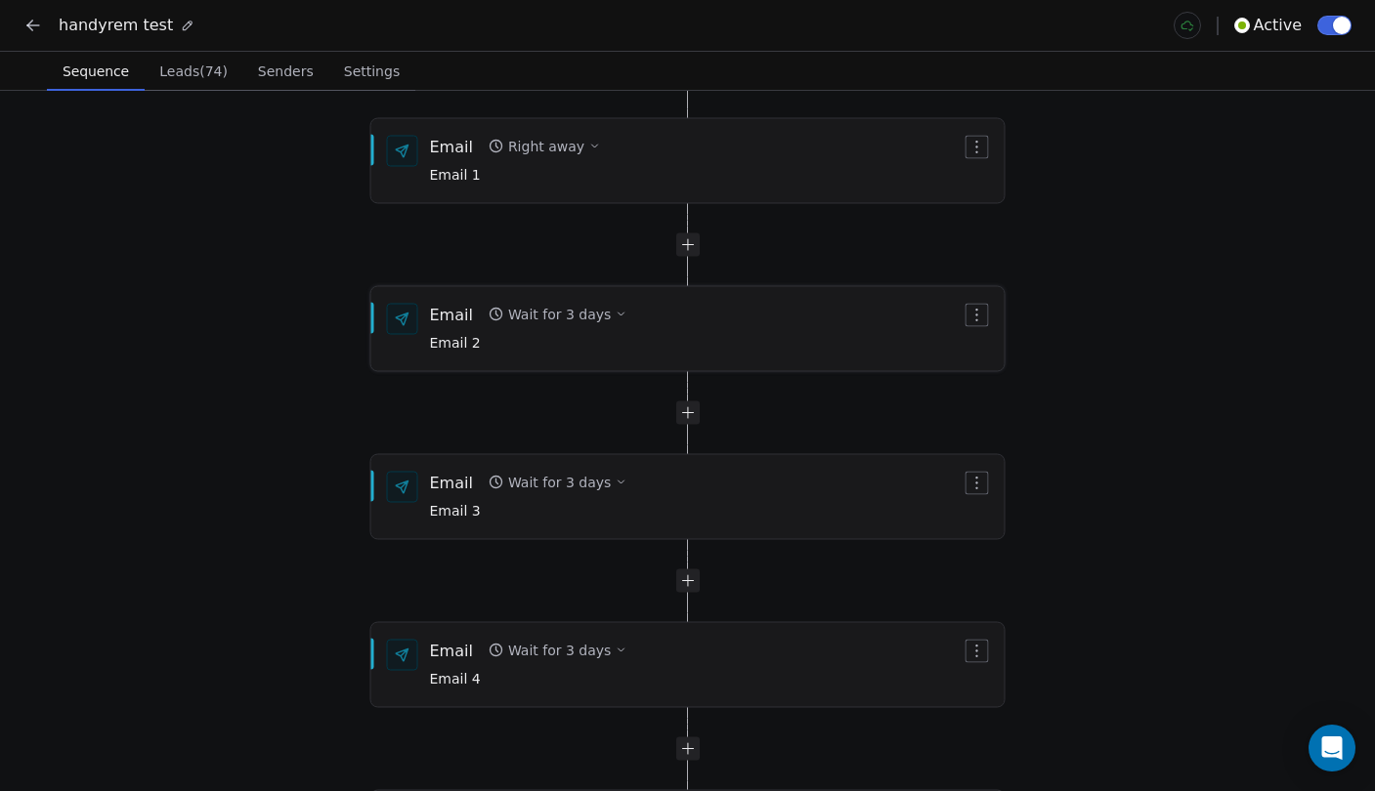
click at [750, 336] on div "Email Wait for 3 days Email 2" at bounding box center [696, 329] width 532 height 51
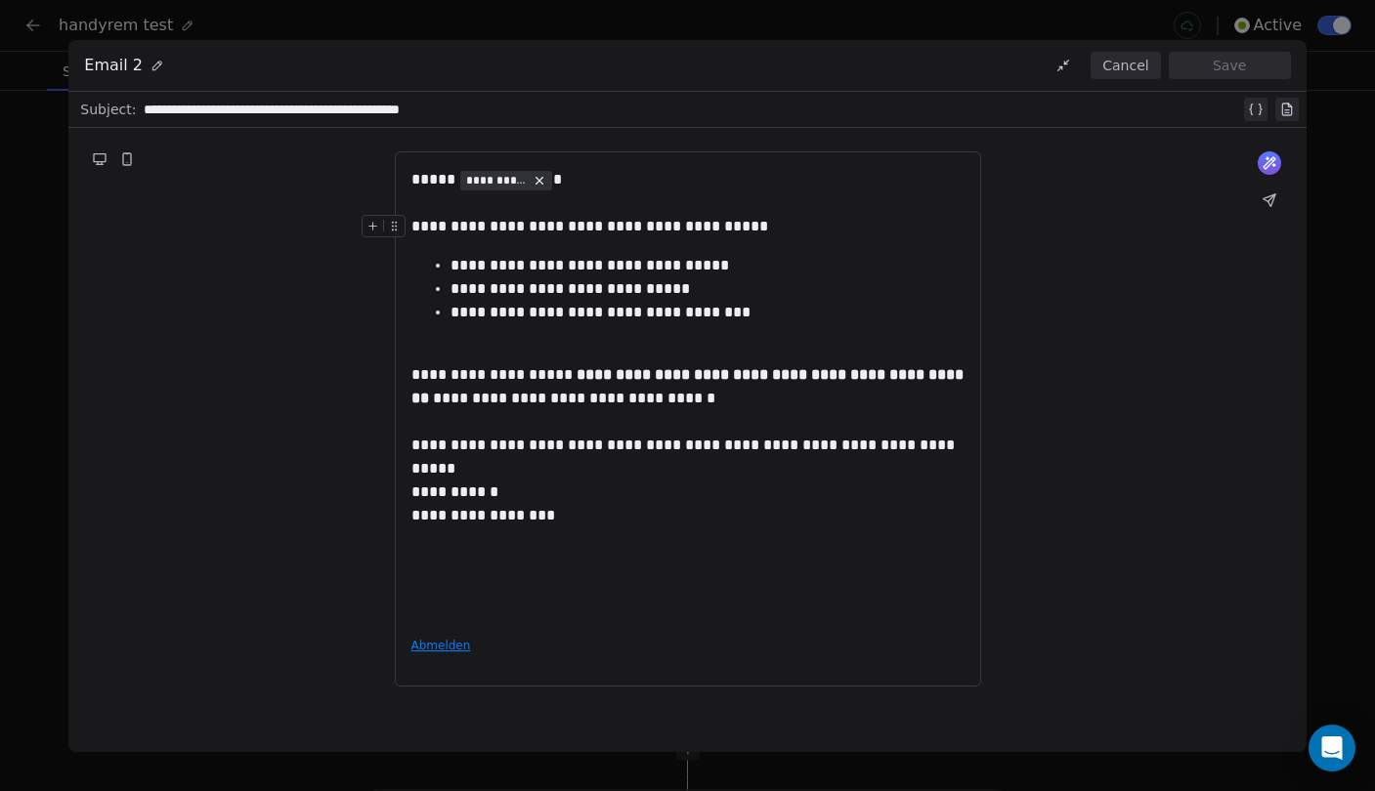
click at [1121, 76] on button "Cancel" at bounding box center [1124, 65] width 69 height 27
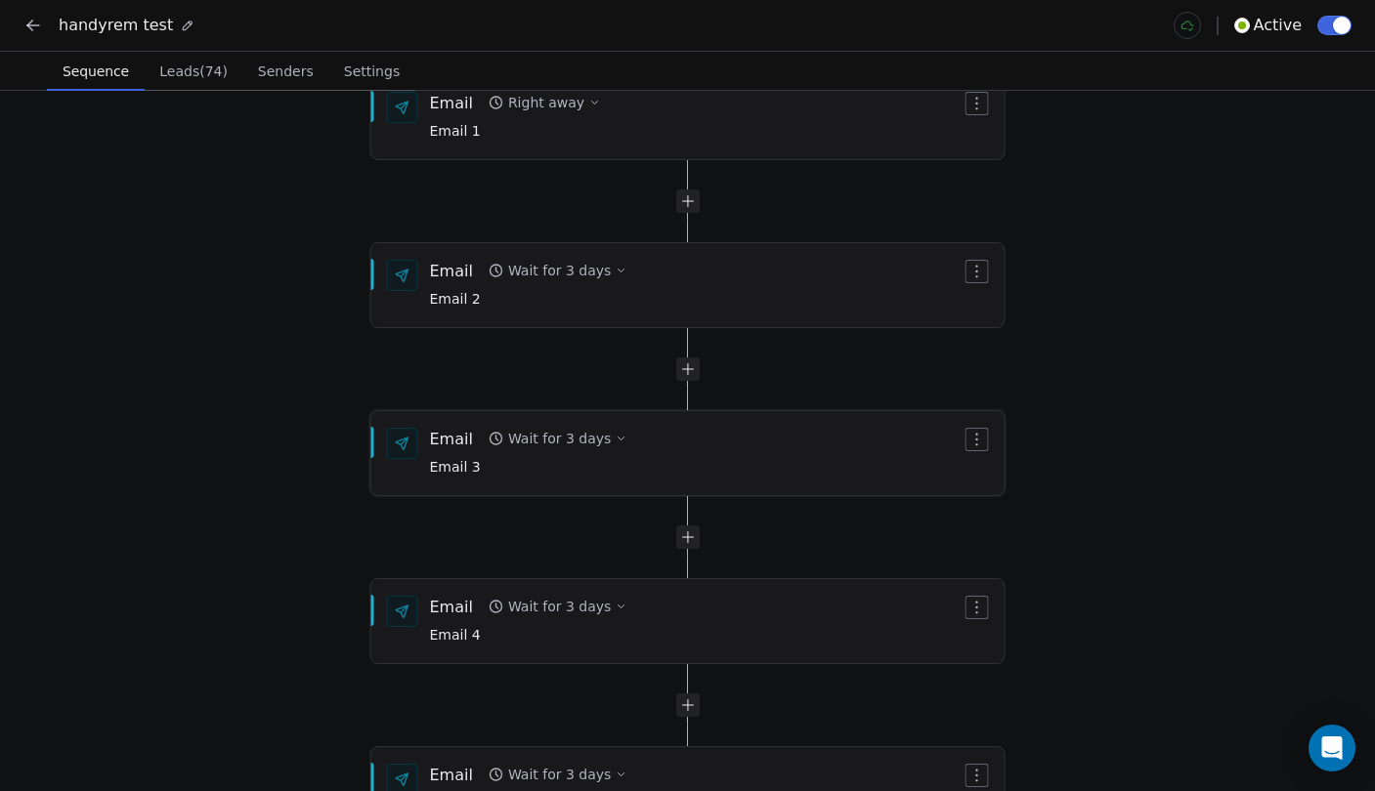
click at [729, 457] on div "Email Wait for 3 days Email 3" at bounding box center [696, 453] width 532 height 51
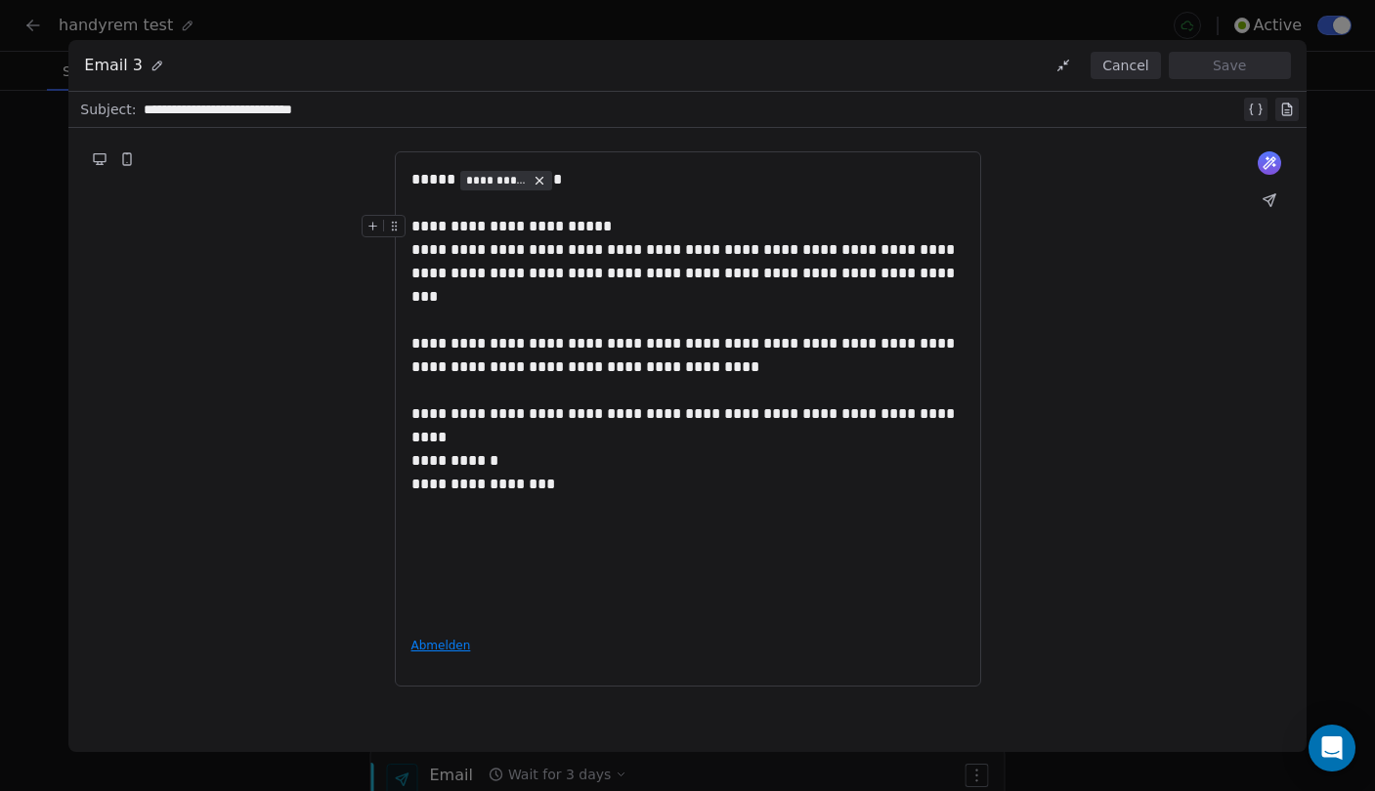
click at [1121, 66] on button "Cancel" at bounding box center [1124, 65] width 69 height 27
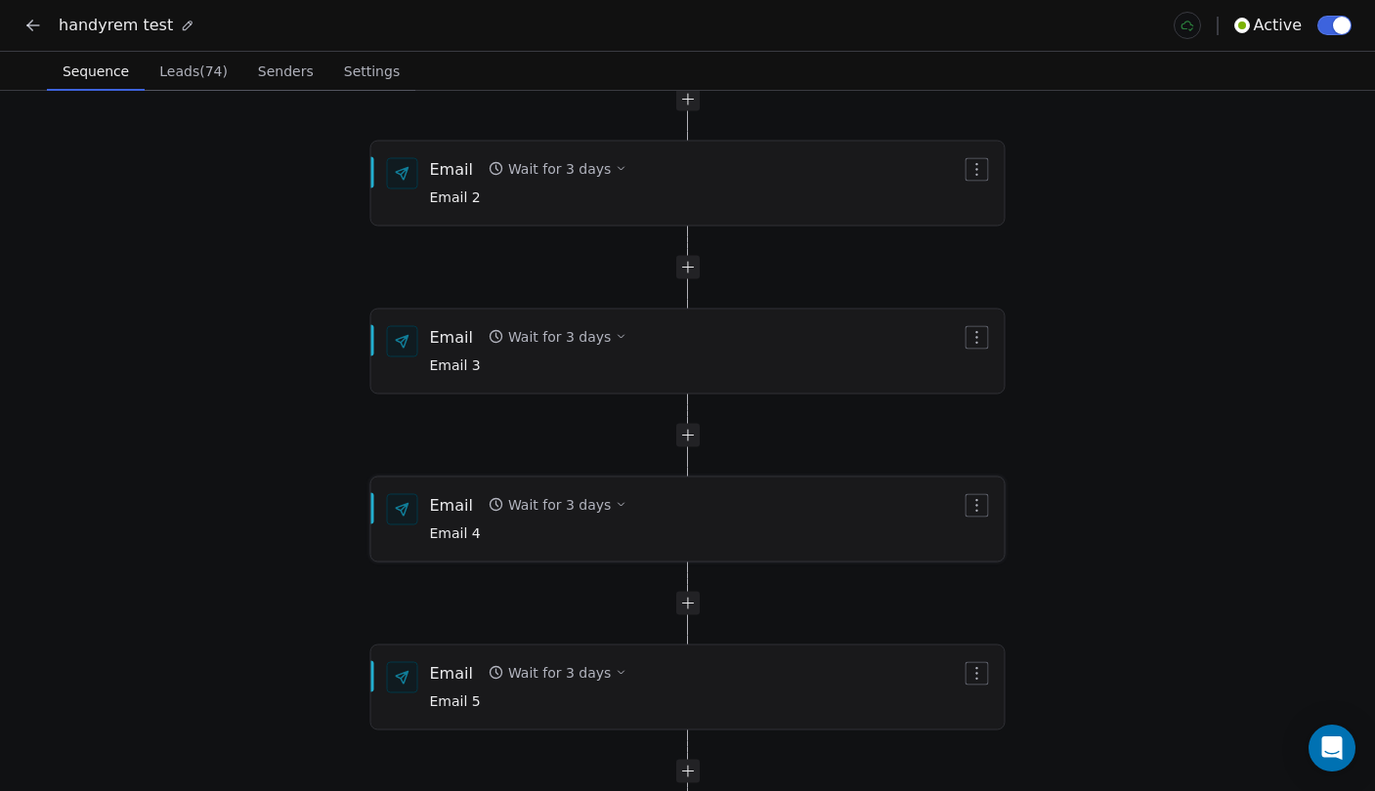
click at [766, 508] on div "Email Wait for 3 days Email 4" at bounding box center [696, 519] width 532 height 51
click at [730, 528] on div "Email Wait for 3 days Email 4" at bounding box center [696, 520] width 532 height 51
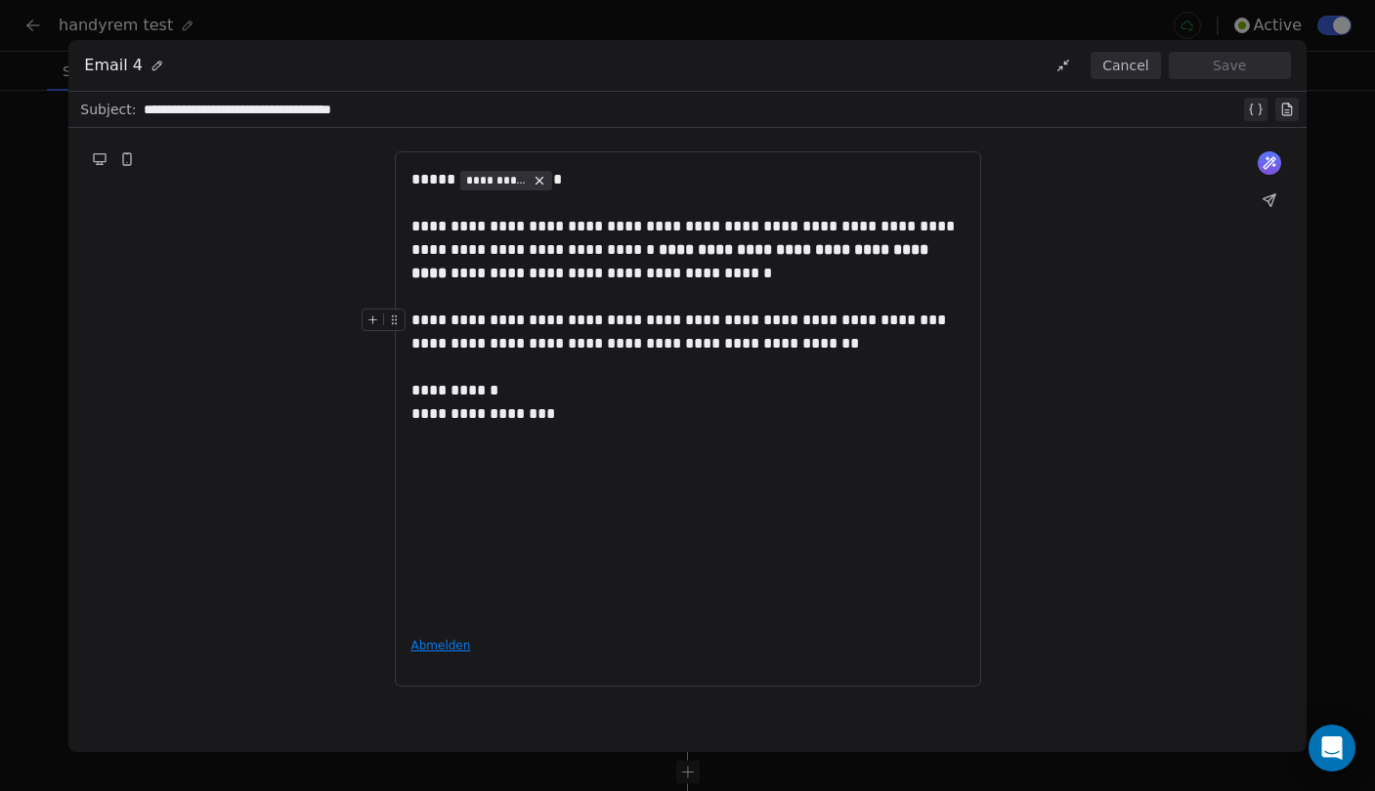
click at [1122, 69] on button "Cancel" at bounding box center [1124, 65] width 69 height 27
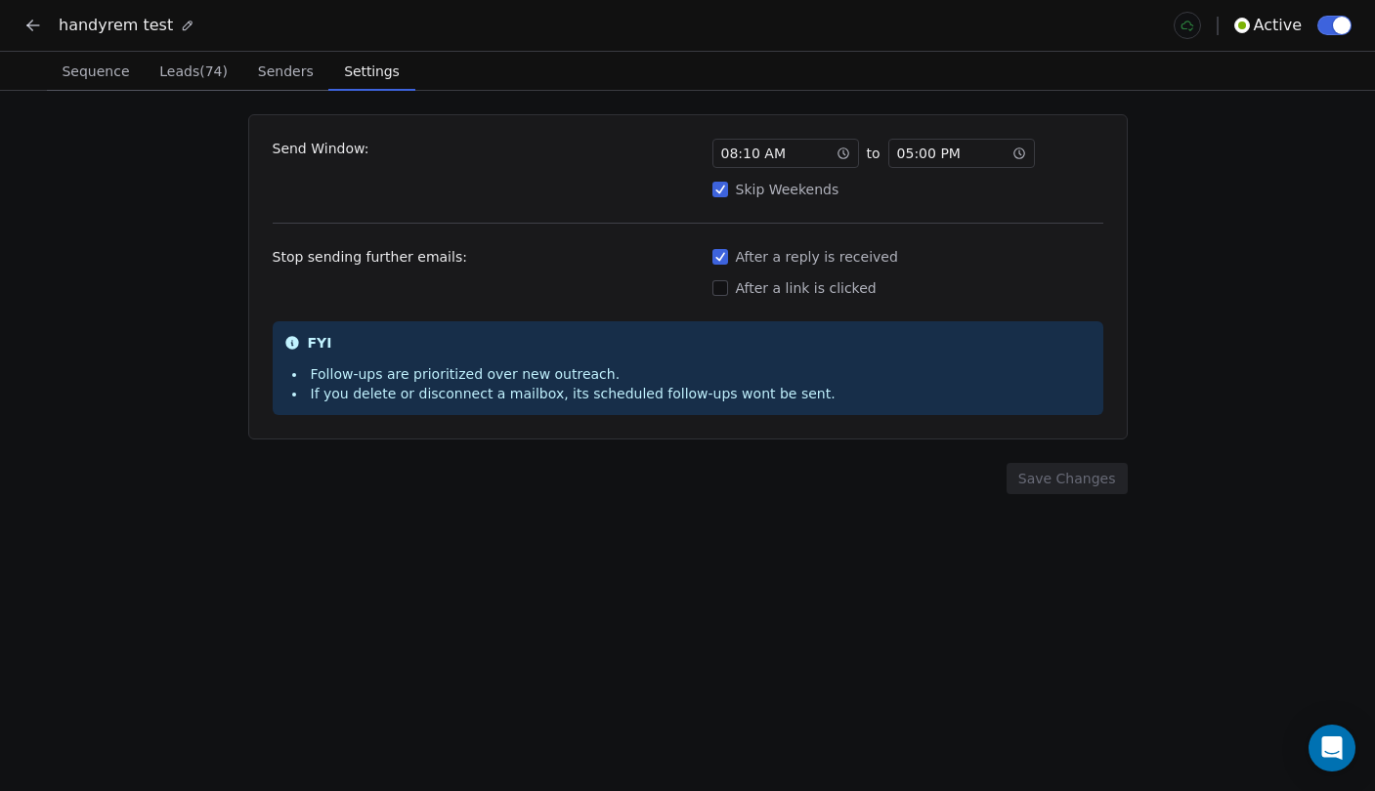
click at [355, 60] on span "Settings" at bounding box center [371, 71] width 70 height 27
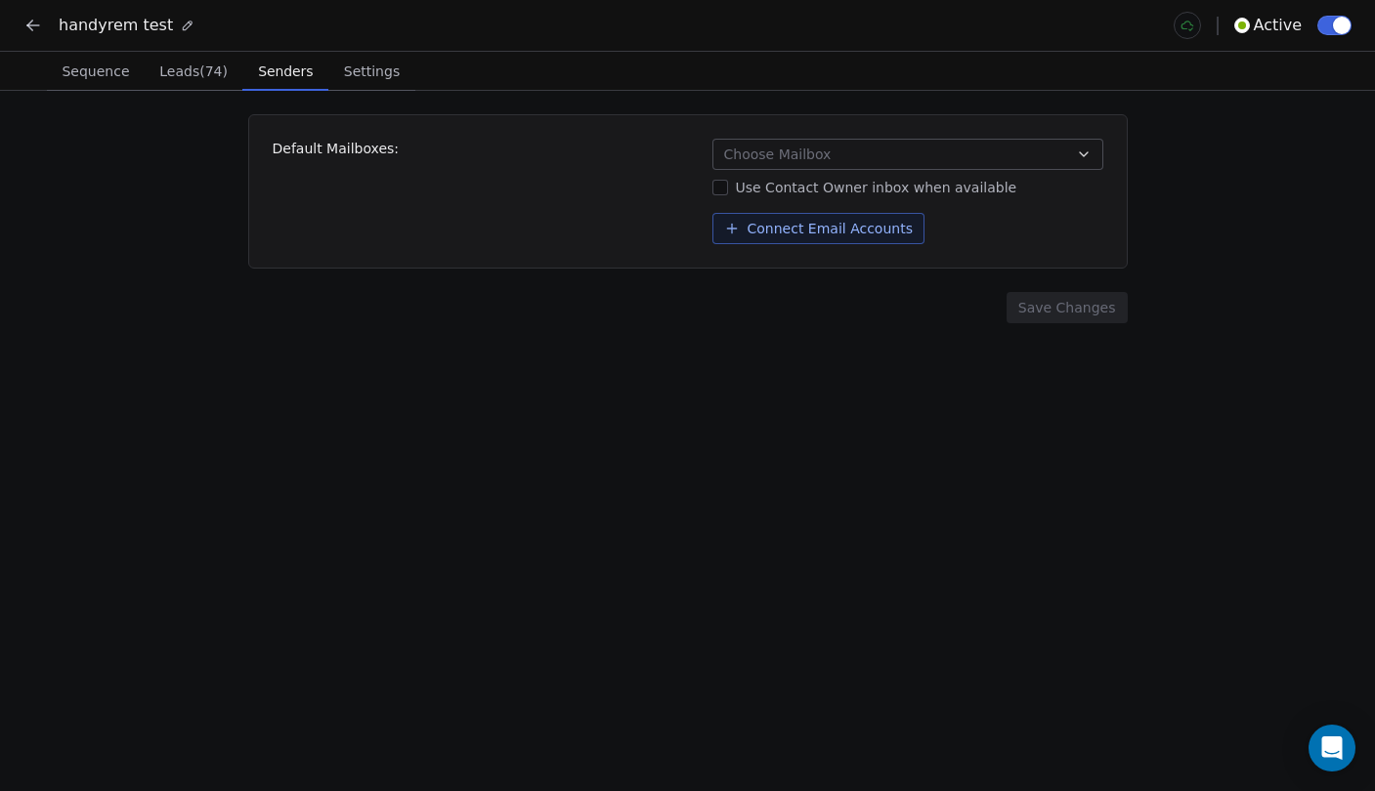
click at [295, 82] on span "Senders" at bounding box center [285, 71] width 70 height 27
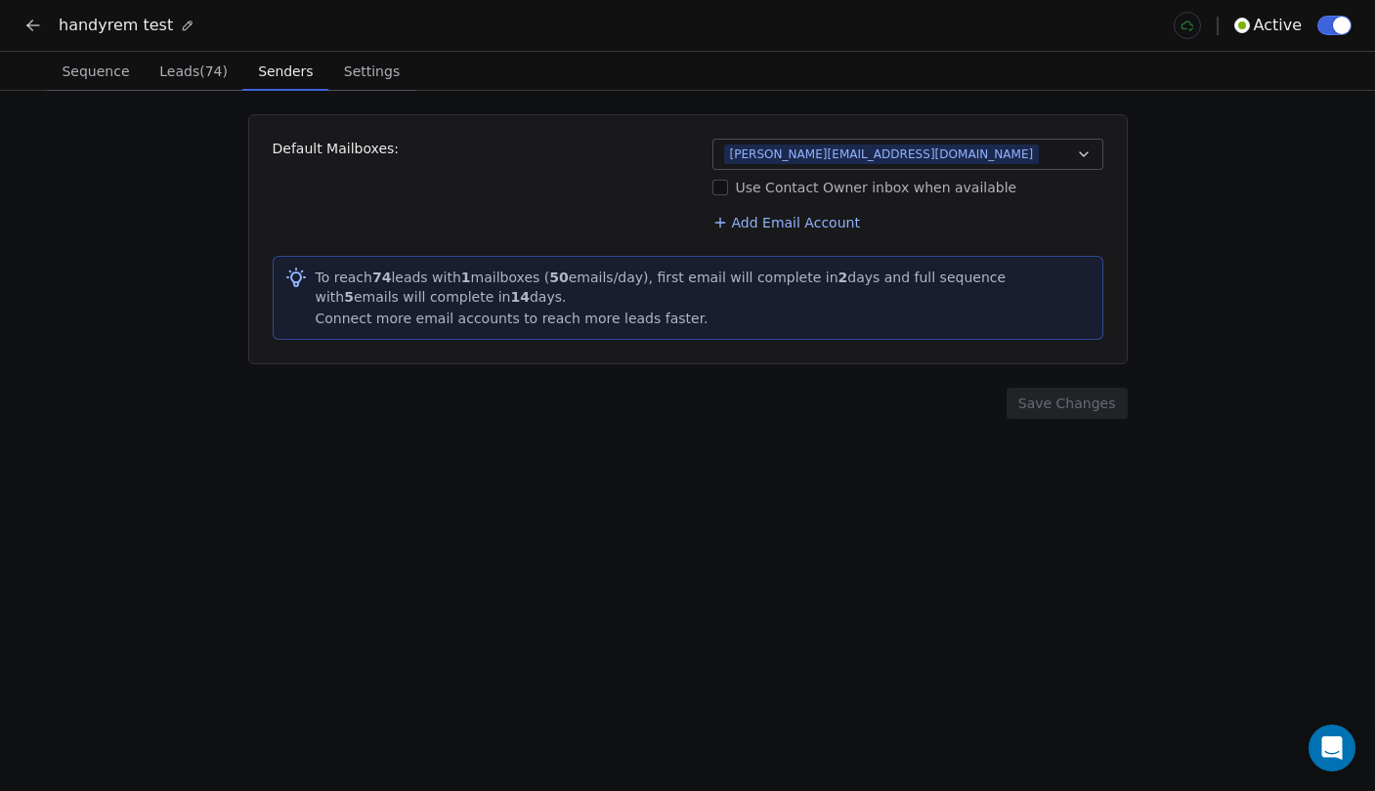
click at [181, 73] on span "Leads (74)" at bounding box center [193, 71] width 84 height 27
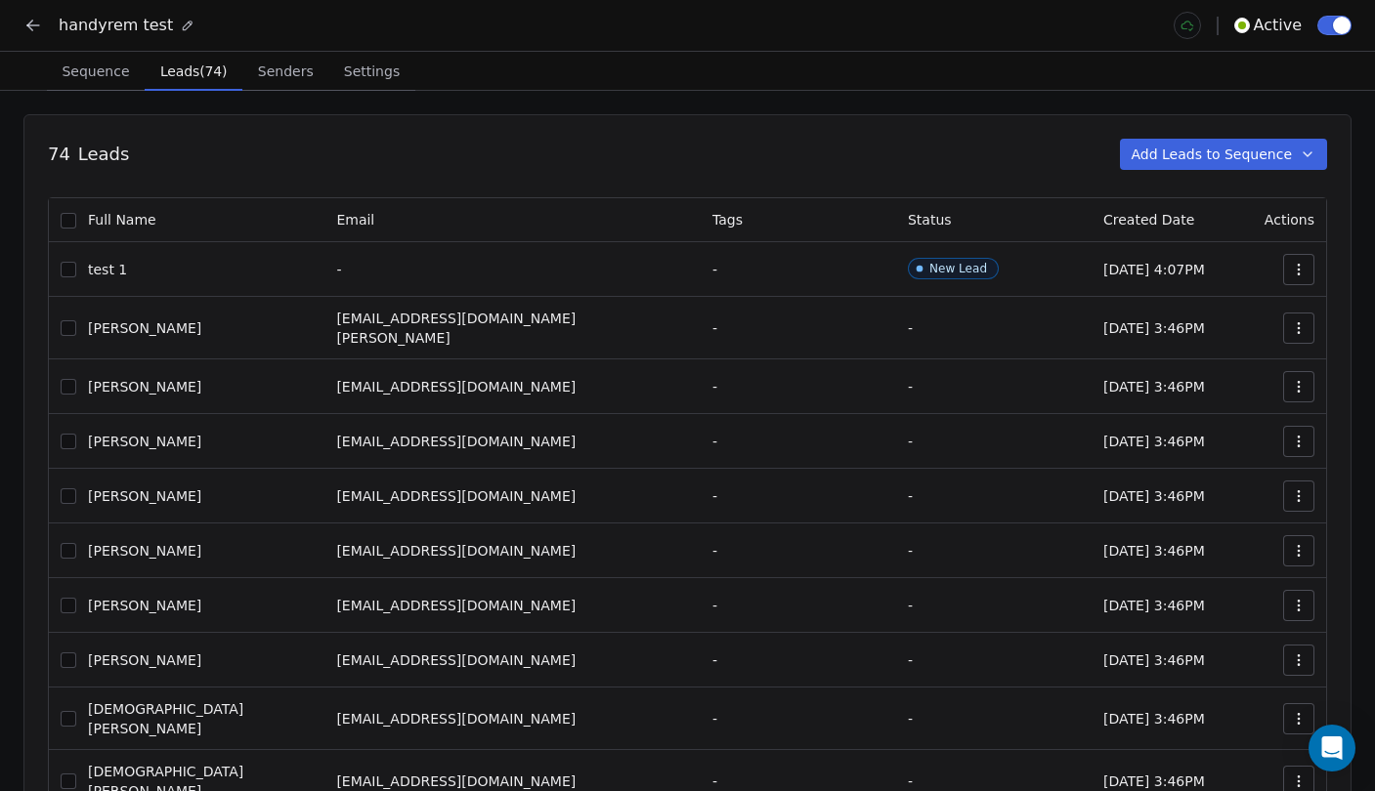
click at [80, 67] on span "Sequence" at bounding box center [95, 71] width 83 height 27
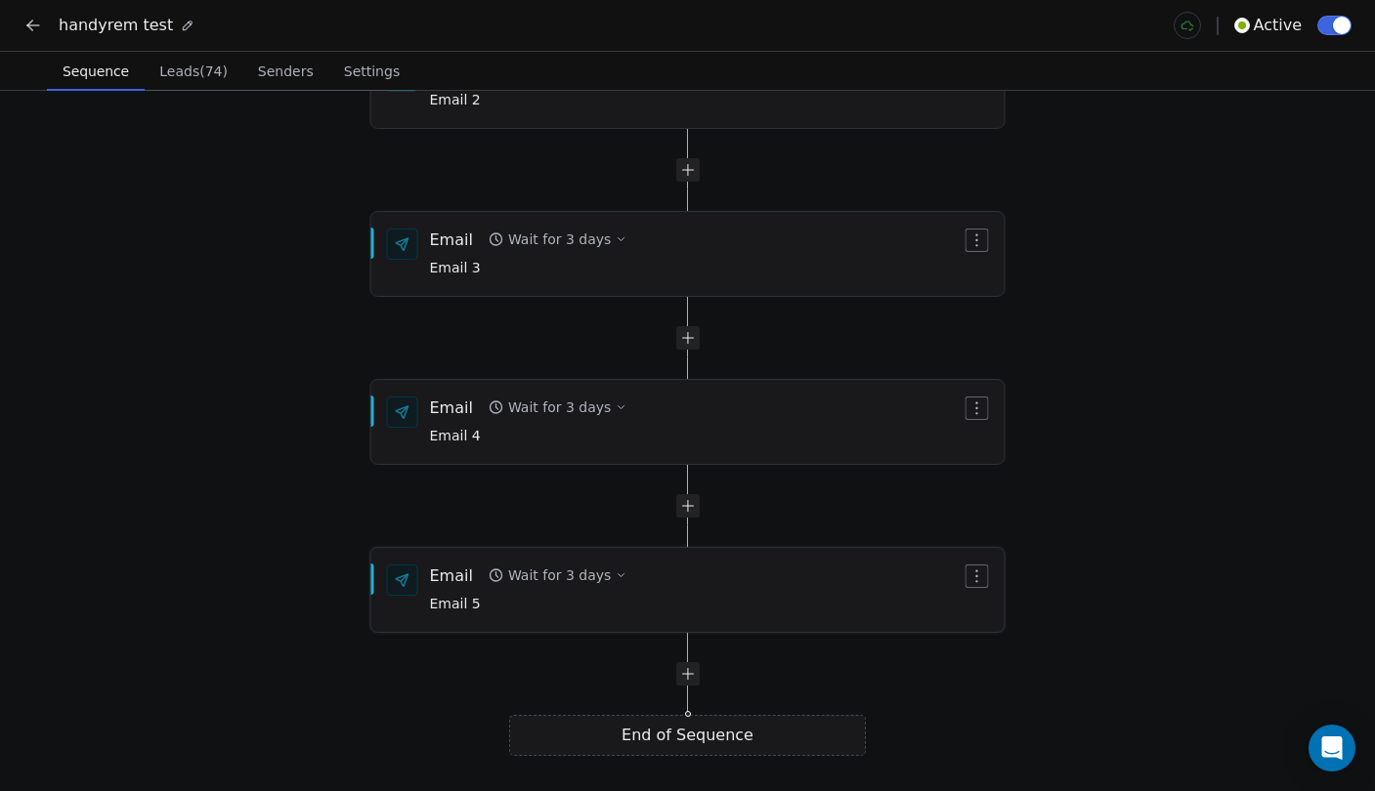
click at [697, 575] on div "Email Wait for 3 days Email 5" at bounding box center [696, 590] width 532 height 51
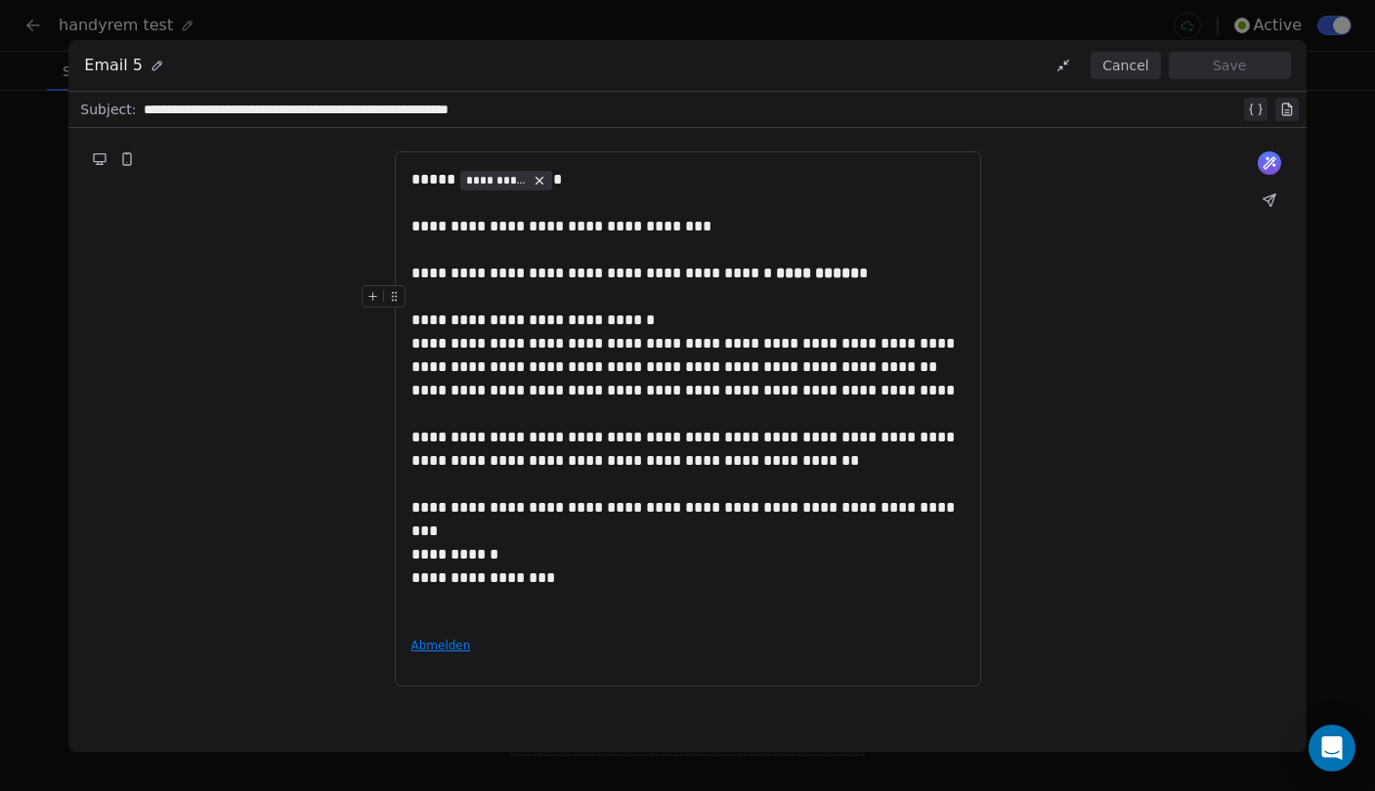
click at [1057, 69] on icon at bounding box center [1063, 66] width 16 height 16
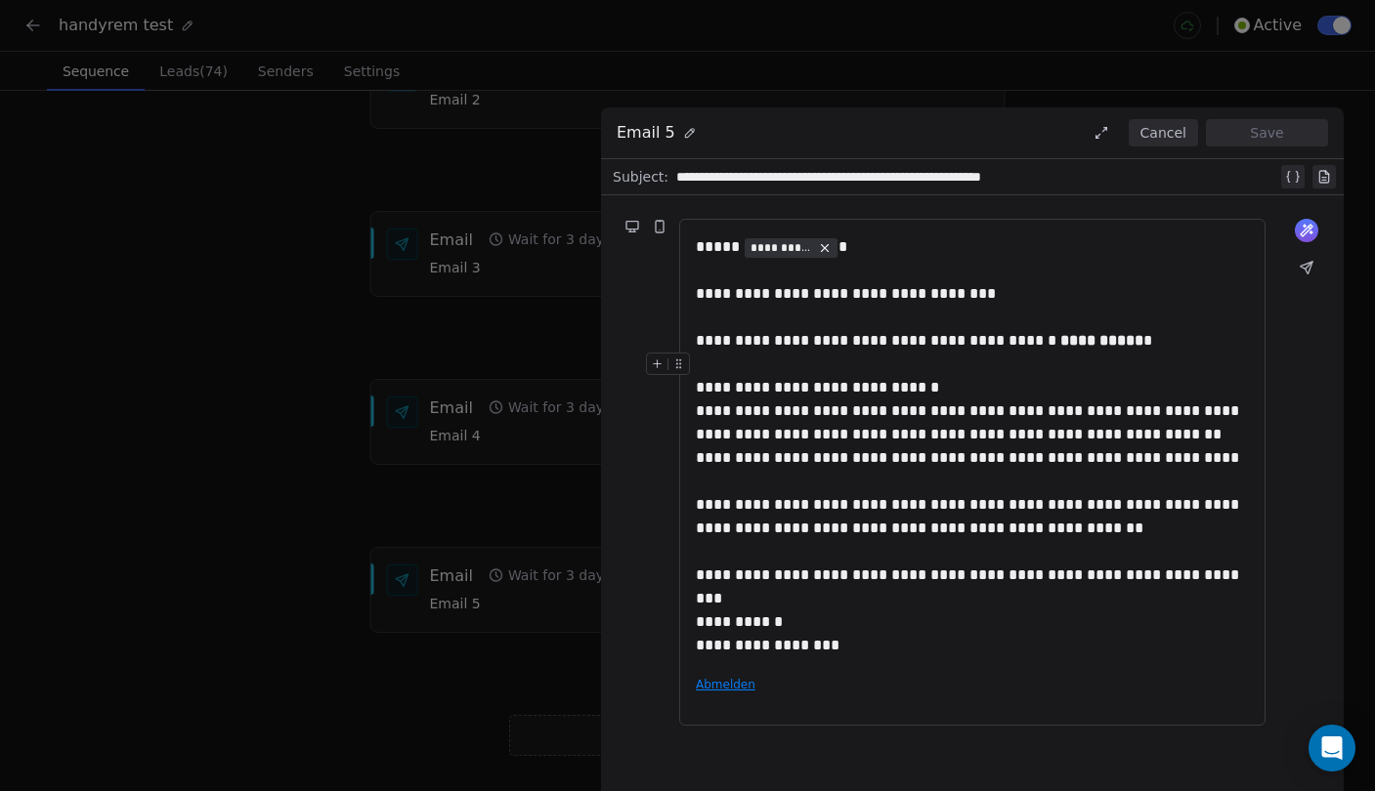
click at [1099, 136] on icon at bounding box center [1097, 136] width 4 height 4
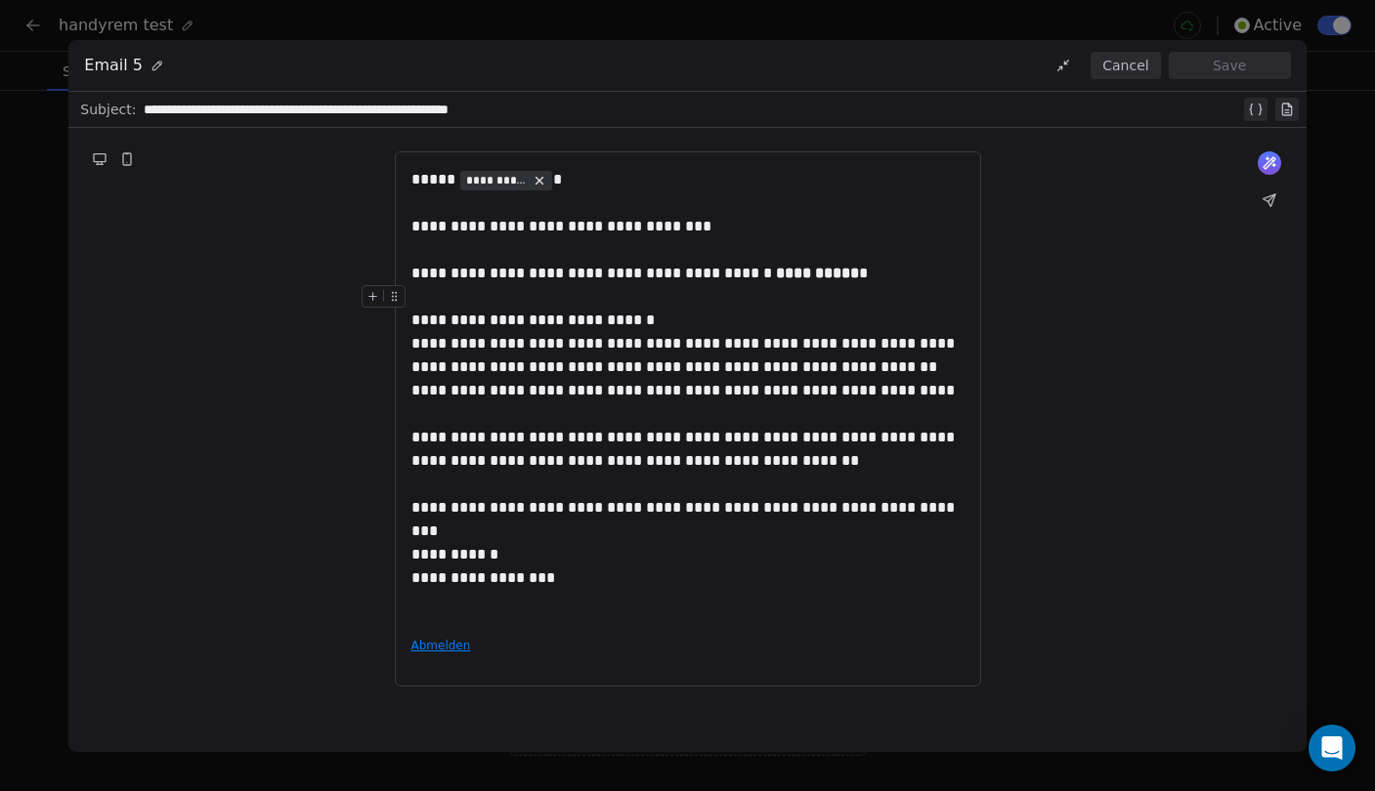
click at [1129, 71] on button "Cancel" at bounding box center [1124, 65] width 69 height 27
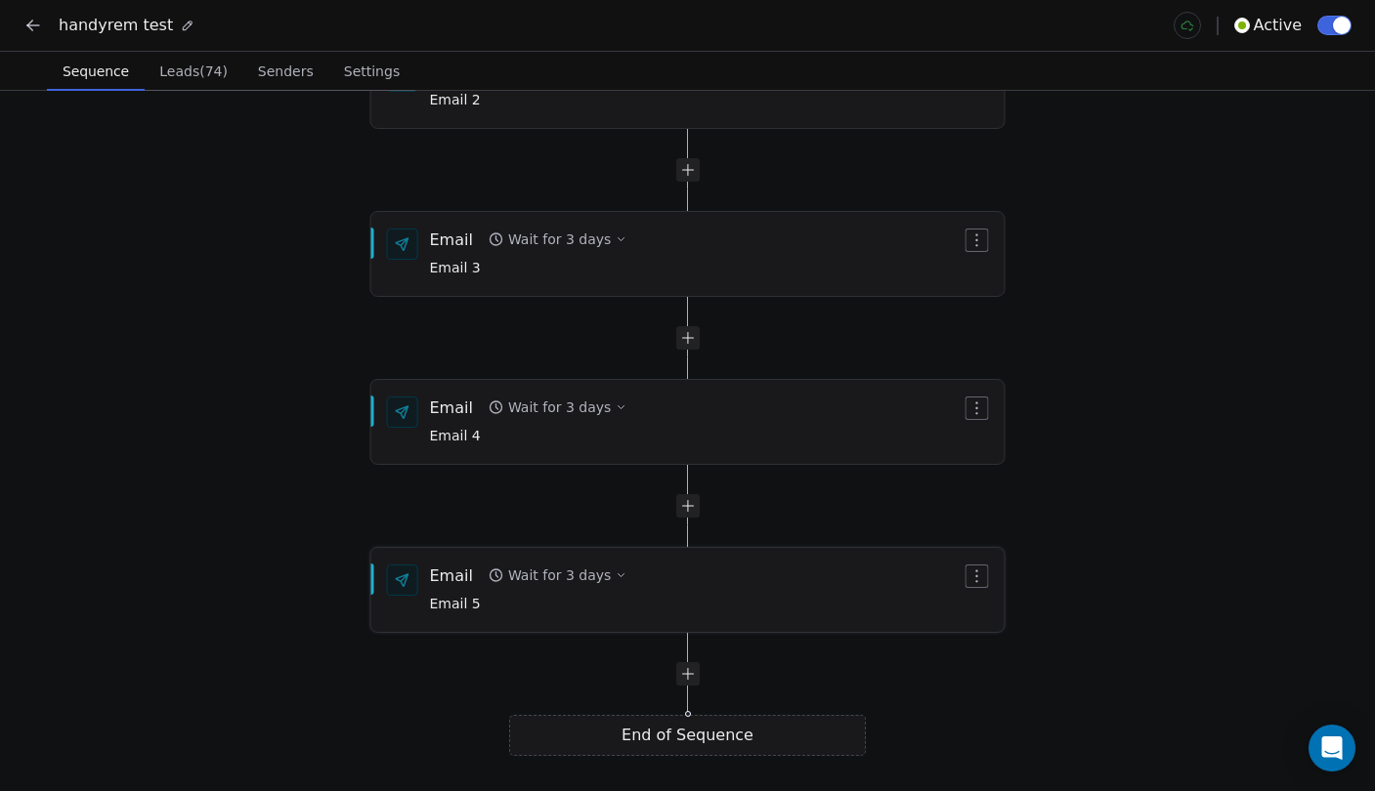
click at [688, 576] on div "Email Wait for 3 days Email 5" at bounding box center [696, 590] width 532 height 51
click at [674, 586] on div "Email Wait for 3 days Email 5" at bounding box center [696, 591] width 532 height 51
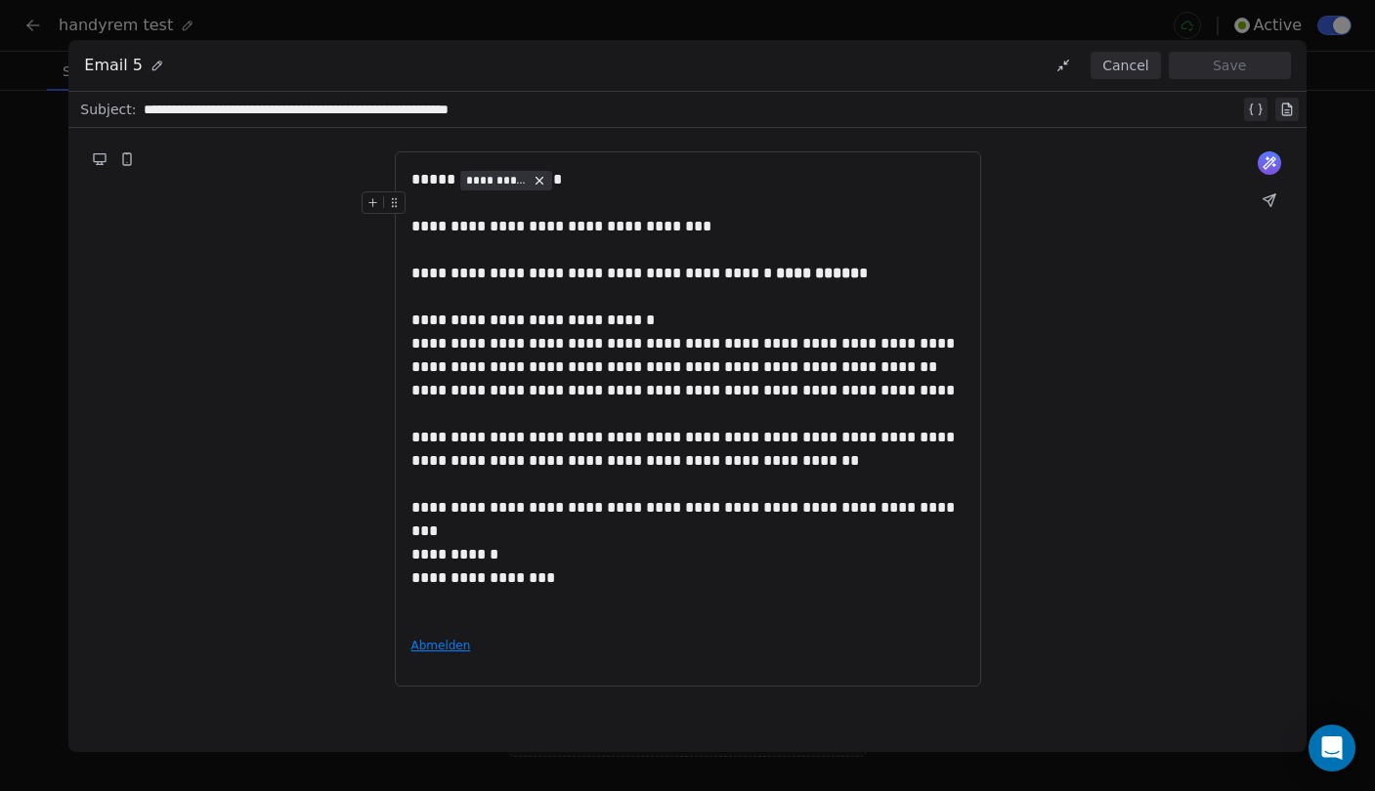
click at [1112, 70] on button "Cancel" at bounding box center [1124, 65] width 69 height 27
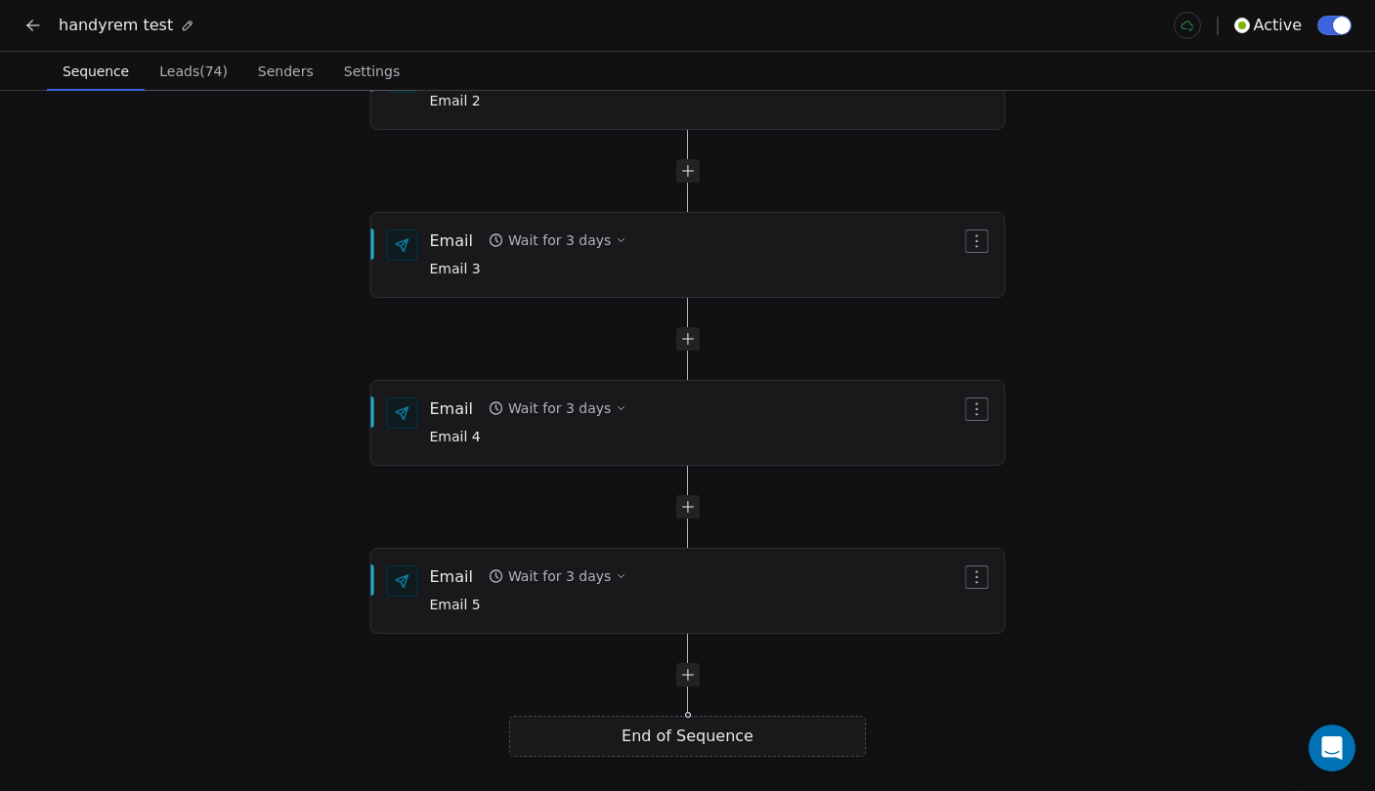
click at [45, 32] on button at bounding box center [33, 25] width 27 height 27
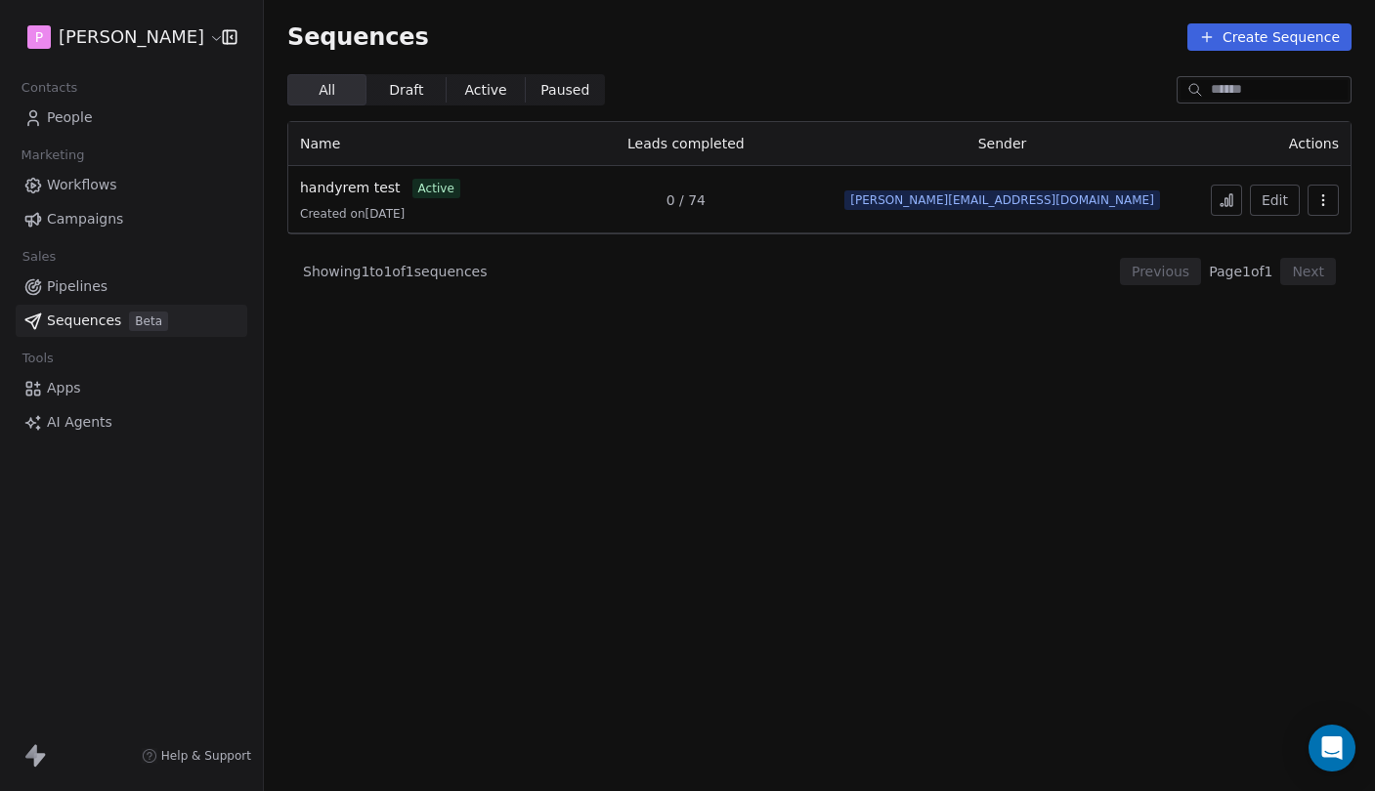
click at [85, 112] on span "People" at bounding box center [70, 117] width 46 height 21
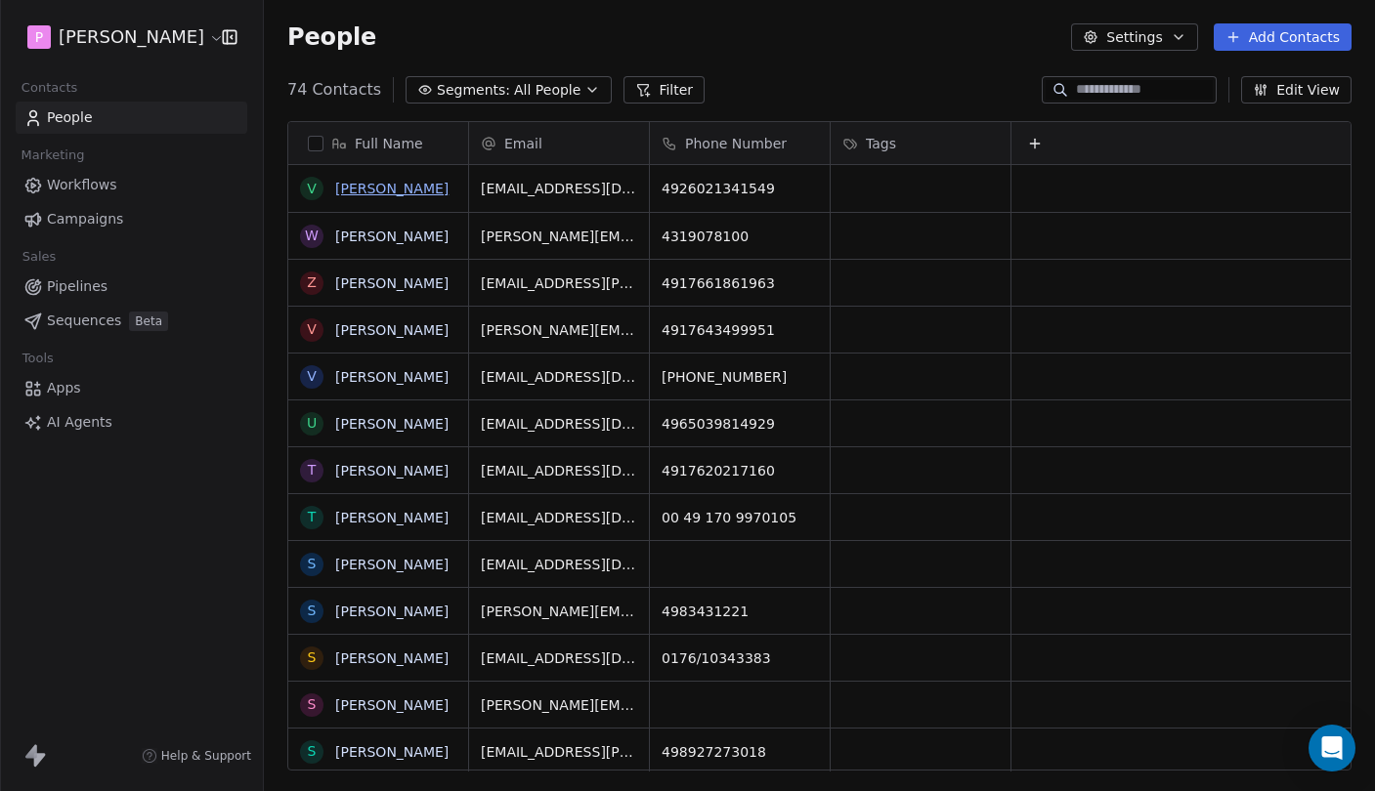
click at [379, 188] on link "[PERSON_NAME]" at bounding box center [391, 189] width 113 height 16
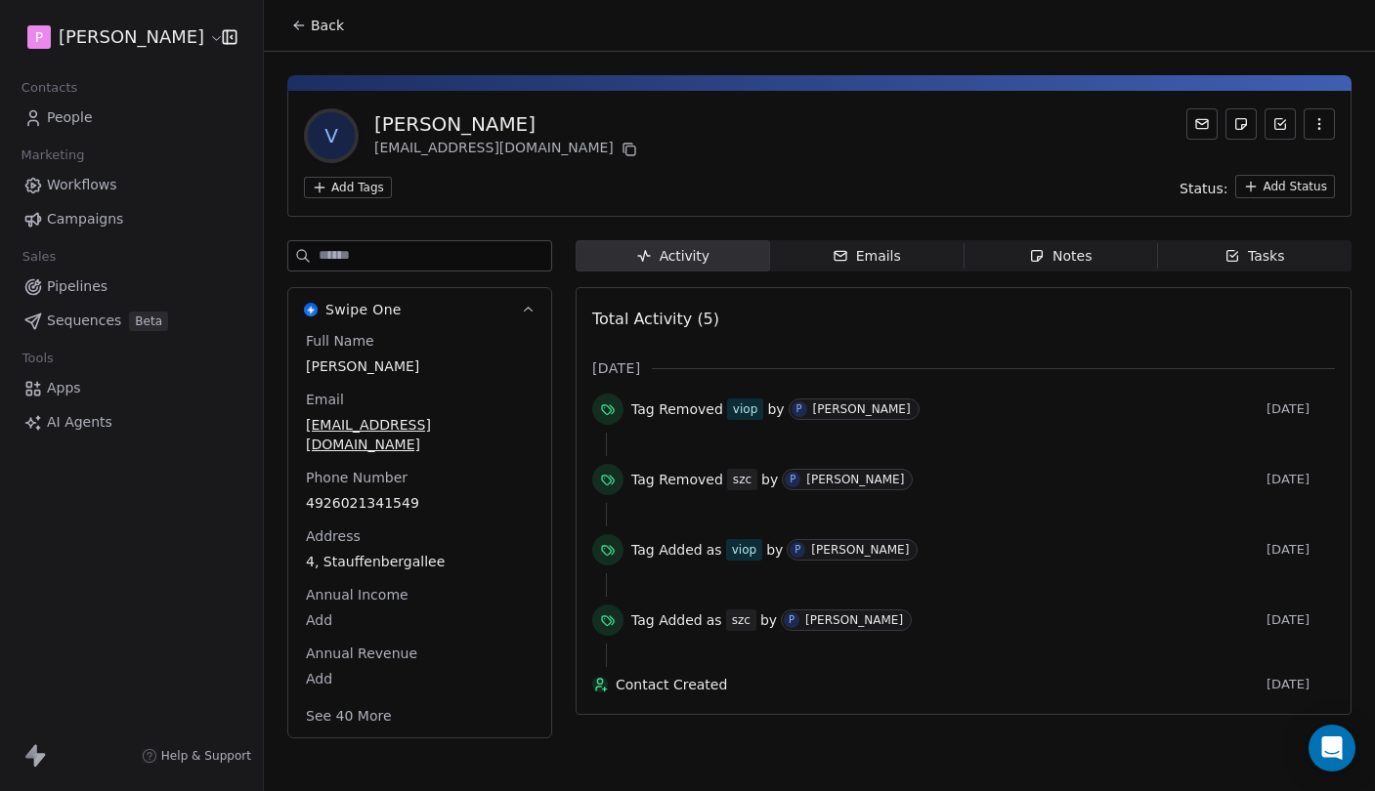
click at [296, 10] on button "Back" at bounding box center [317, 25] width 76 height 35
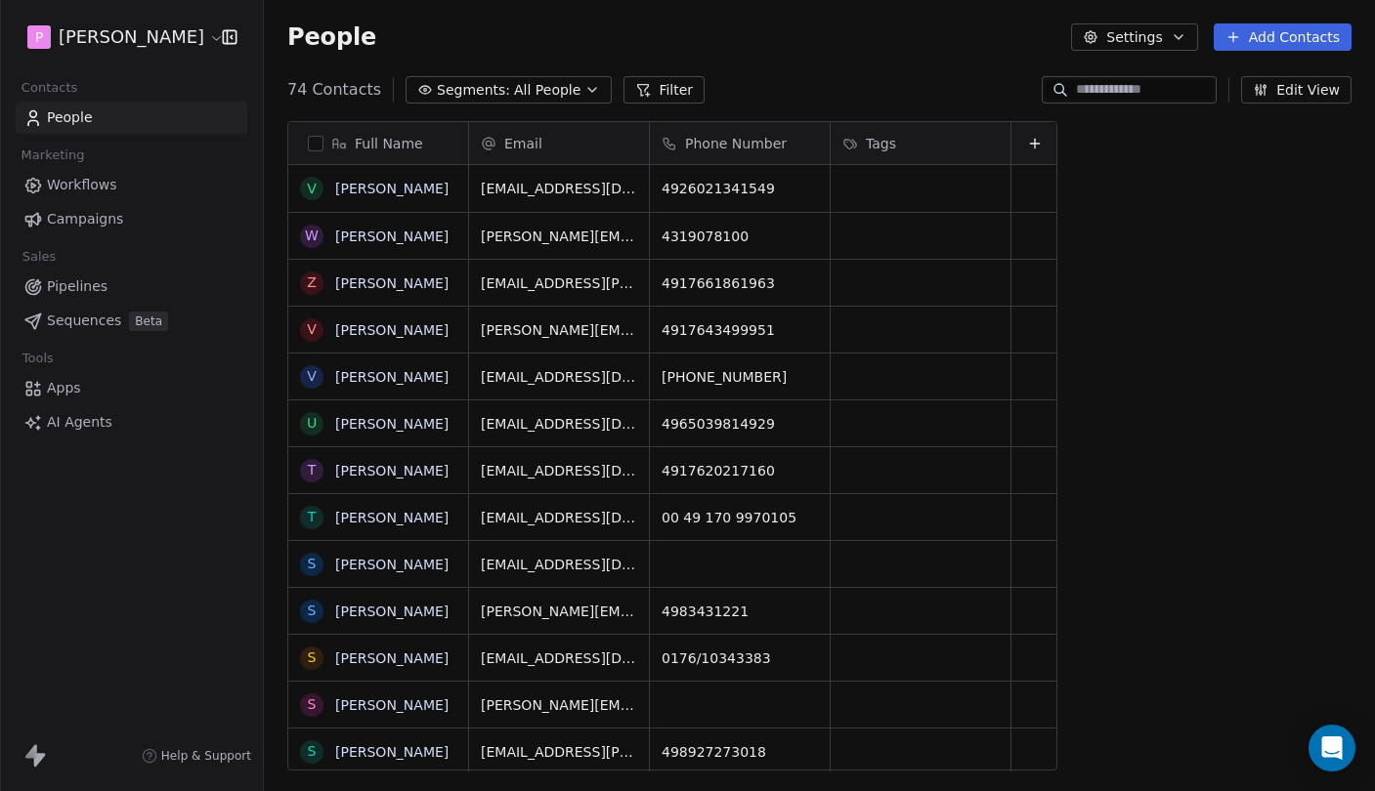
scroll to position [697, 1111]
click at [401, 282] on link "[PERSON_NAME]" at bounding box center [391, 284] width 113 height 16
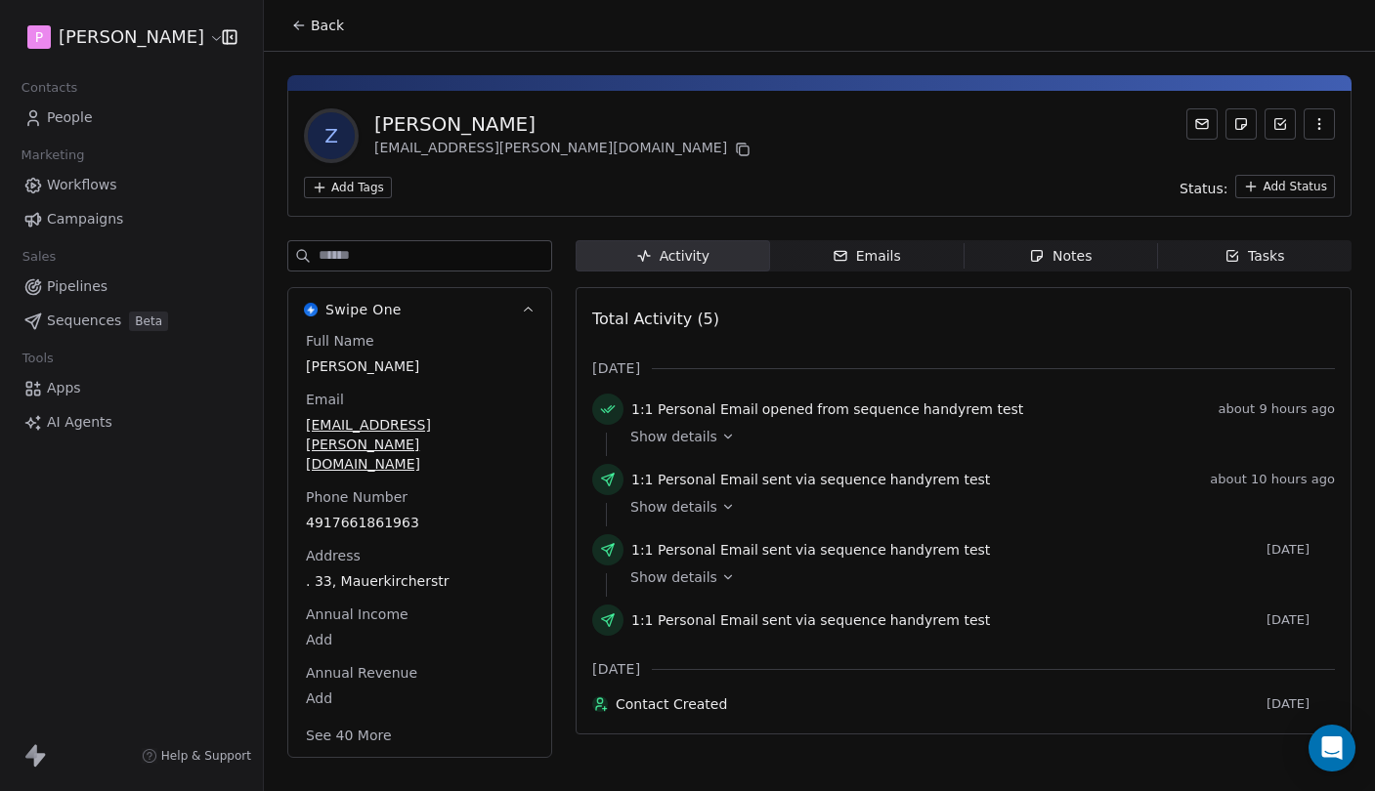
click at [323, 21] on span "Back" at bounding box center [327, 26] width 33 height 20
